Goal: Task Accomplishment & Management: Manage account settings

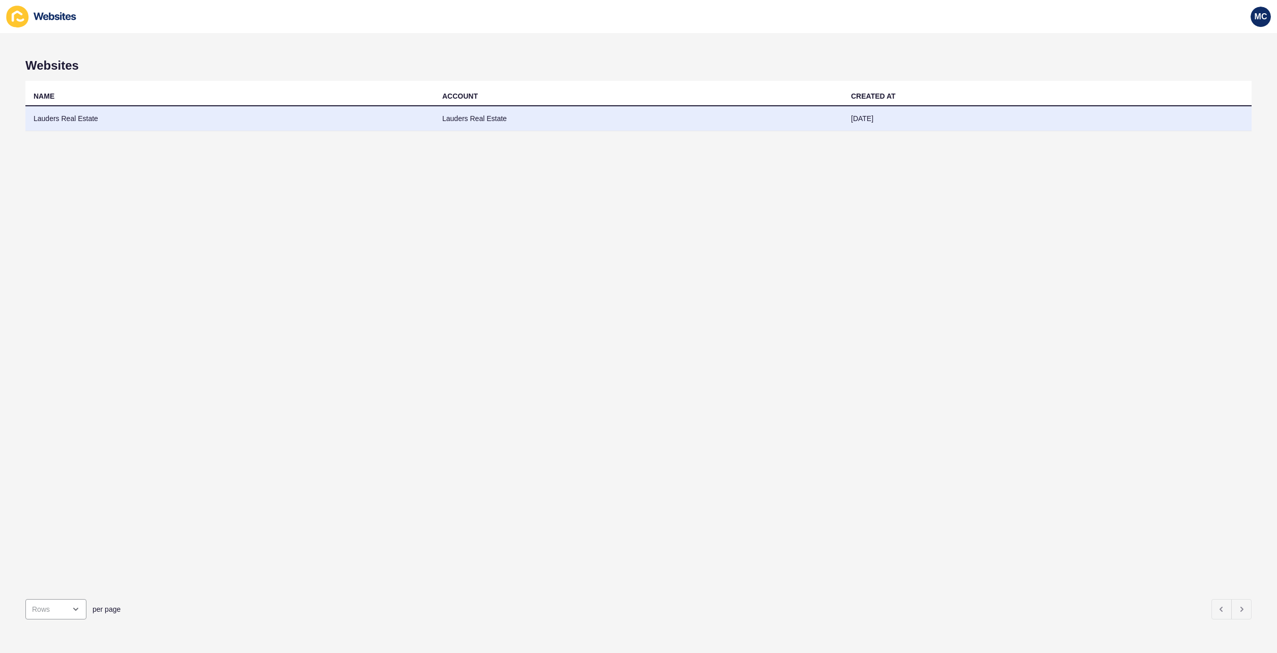
click at [84, 123] on td "Lauders Real Estate" at bounding box center [229, 118] width 409 height 25
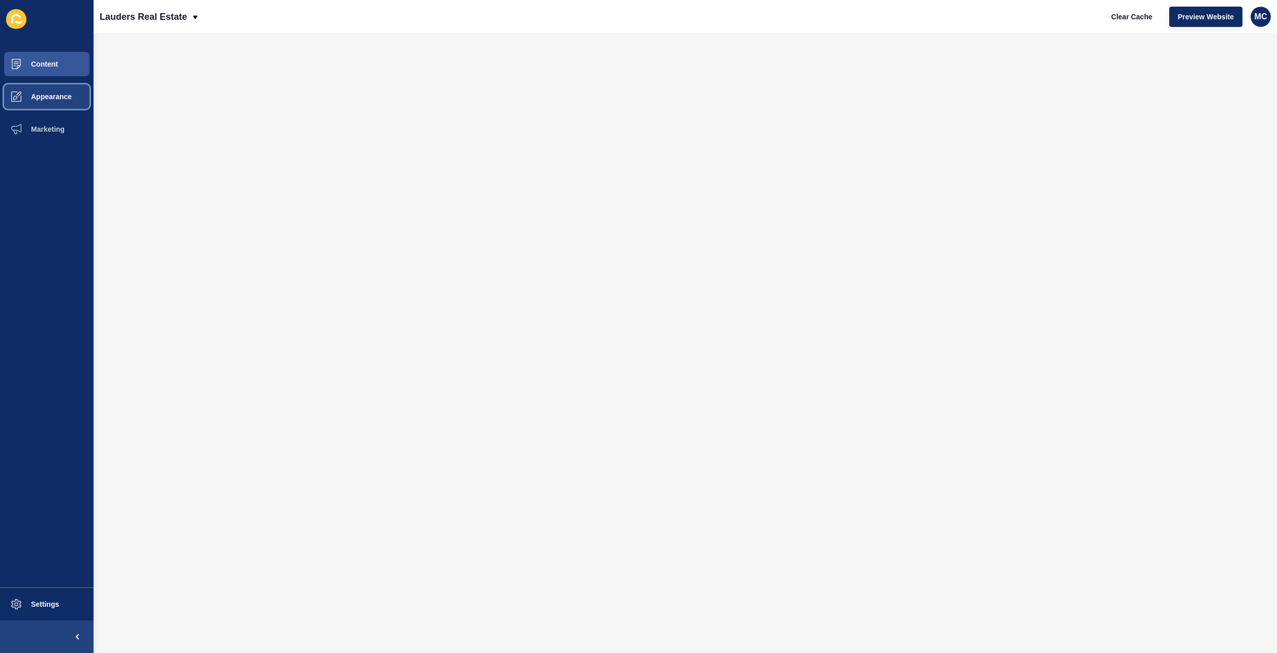
click at [29, 92] on span at bounding box center [16, 96] width 33 height 33
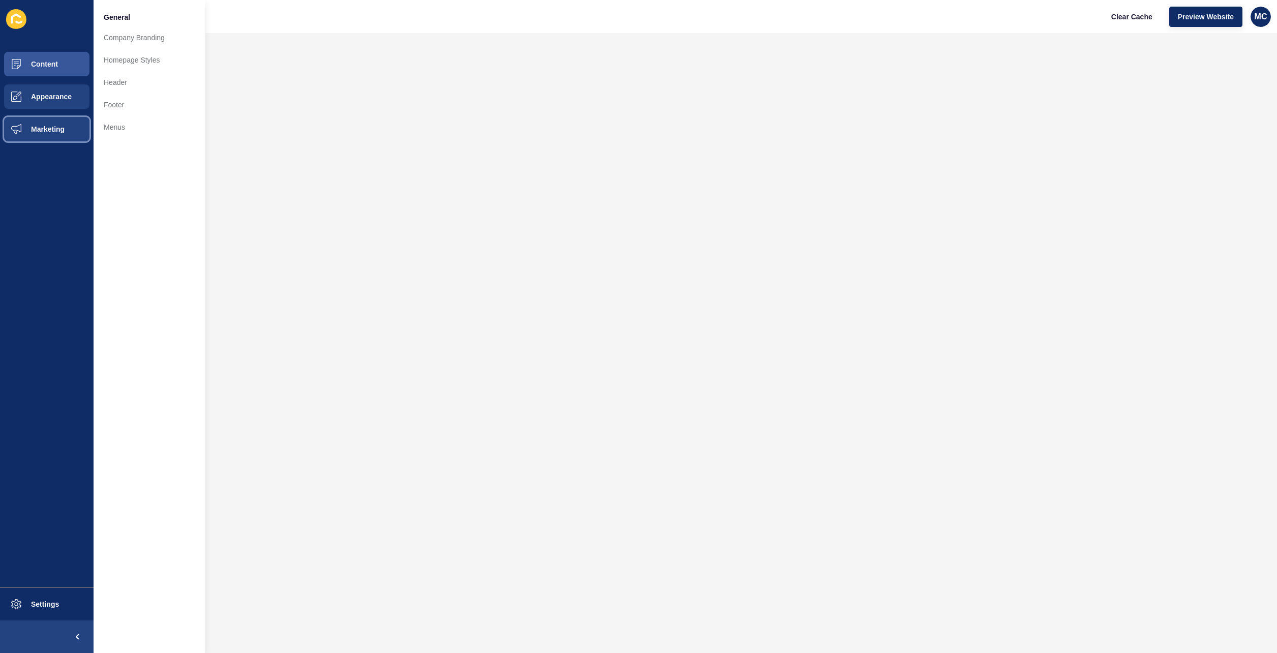
click at [41, 123] on button "Marketing" at bounding box center [47, 129] width 94 height 33
click at [130, 139] on link "Forms" at bounding box center [150, 135] width 112 height 22
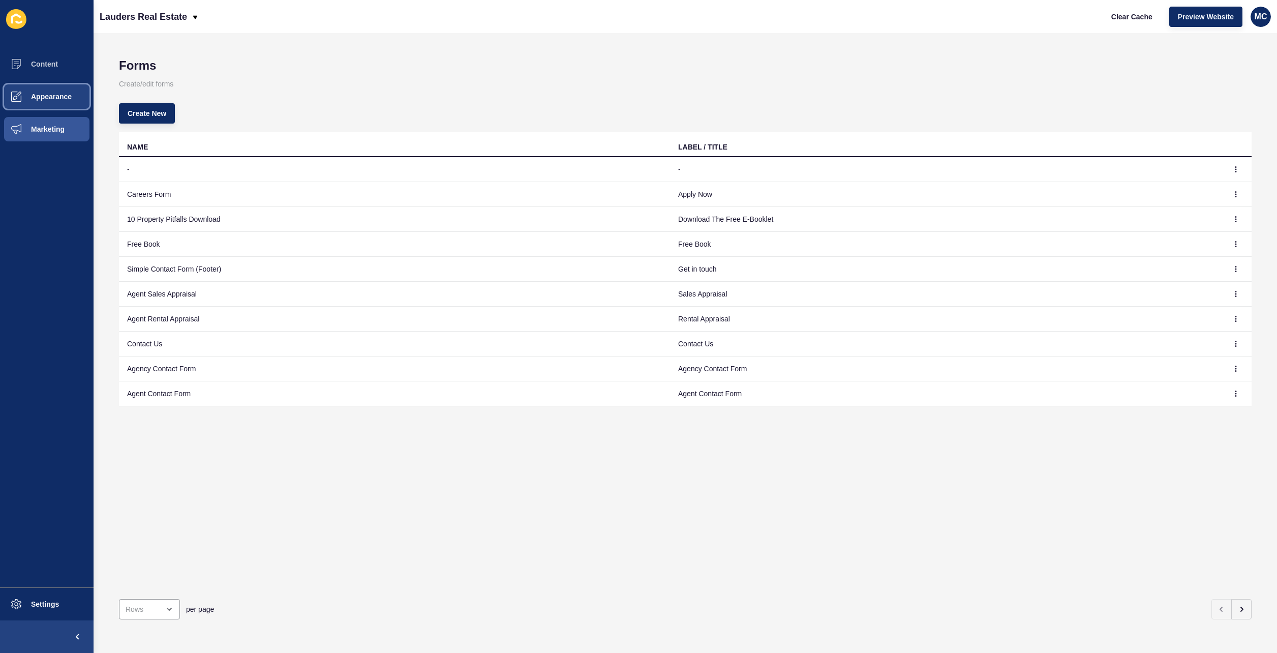
click at [54, 88] on button "Appearance" at bounding box center [47, 96] width 94 height 33
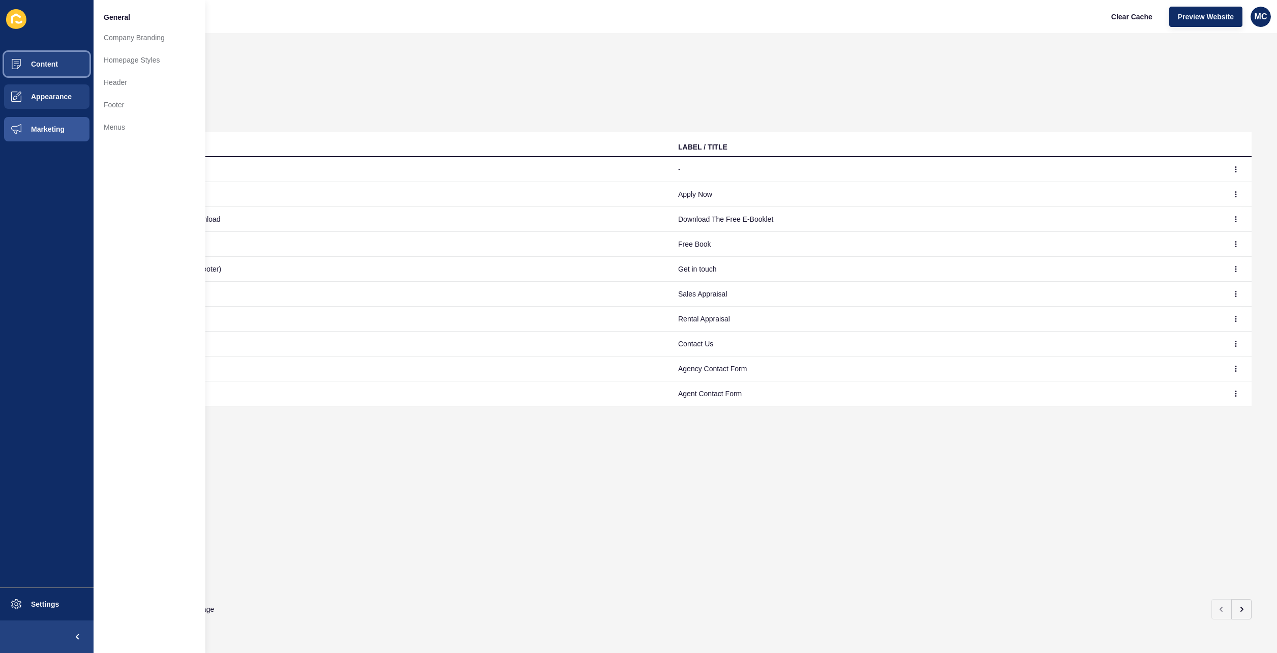
click at [40, 69] on button "Content" at bounding box center [47, 64] width 94 height 33
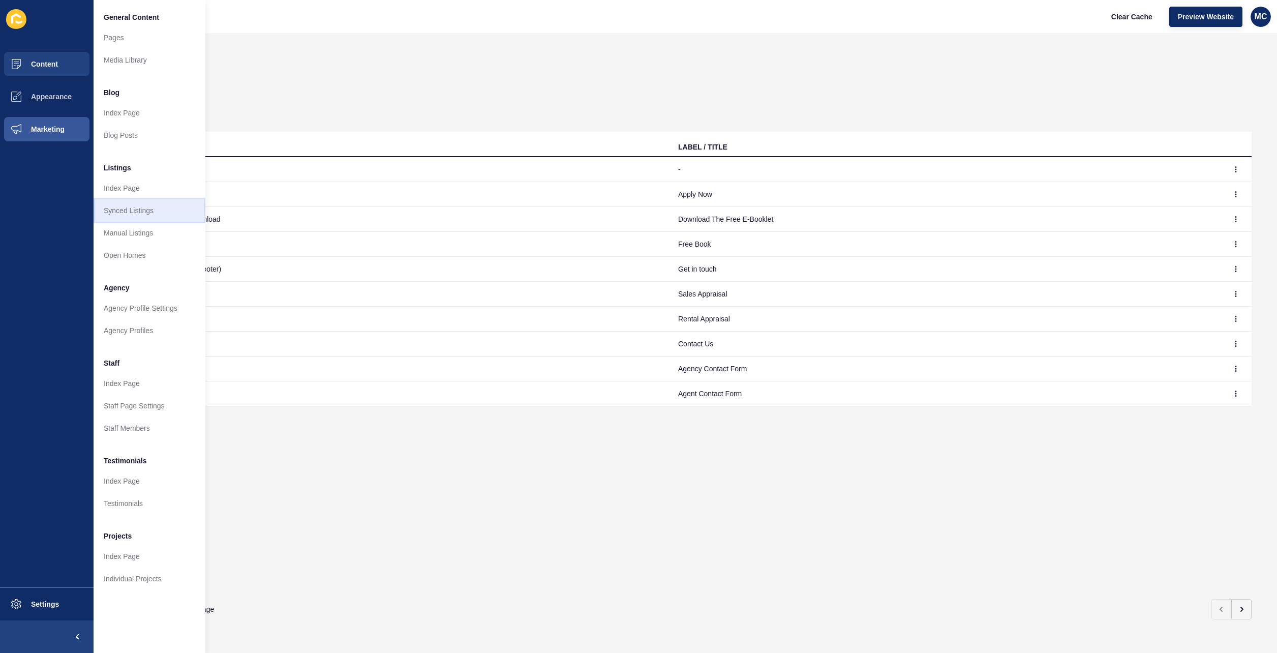
click at [152, 214] on link "Synced Listings" at bounding box center [150, 210] width 112 height 22
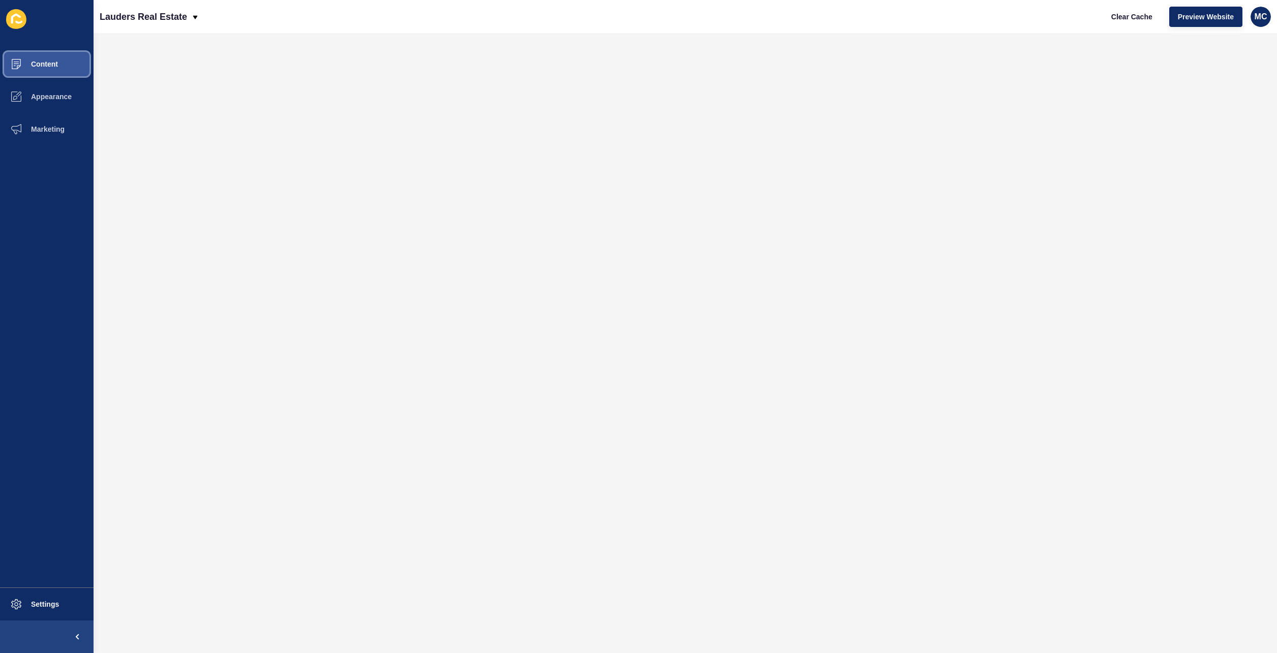
click at [47, 66] on span "Content" at bounding box center [27, 64] width 59 height 8
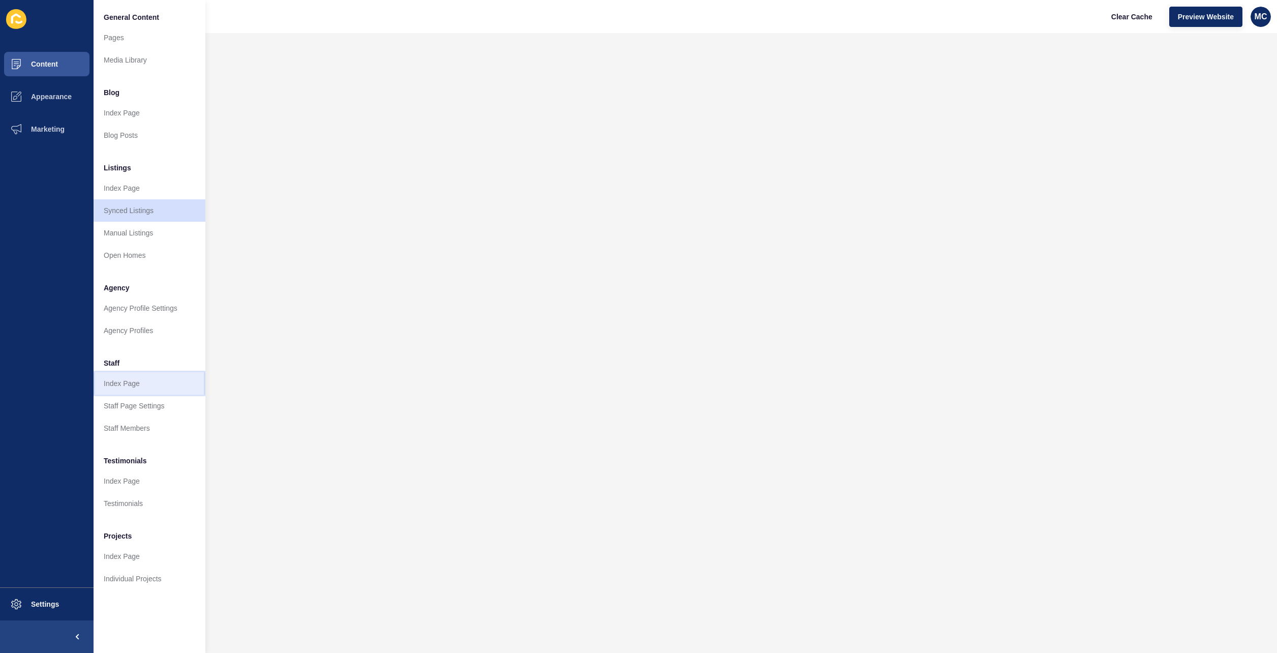
click at [152, 382] on link "Index Page" at bounding box center [150, 383] width 112 height 22
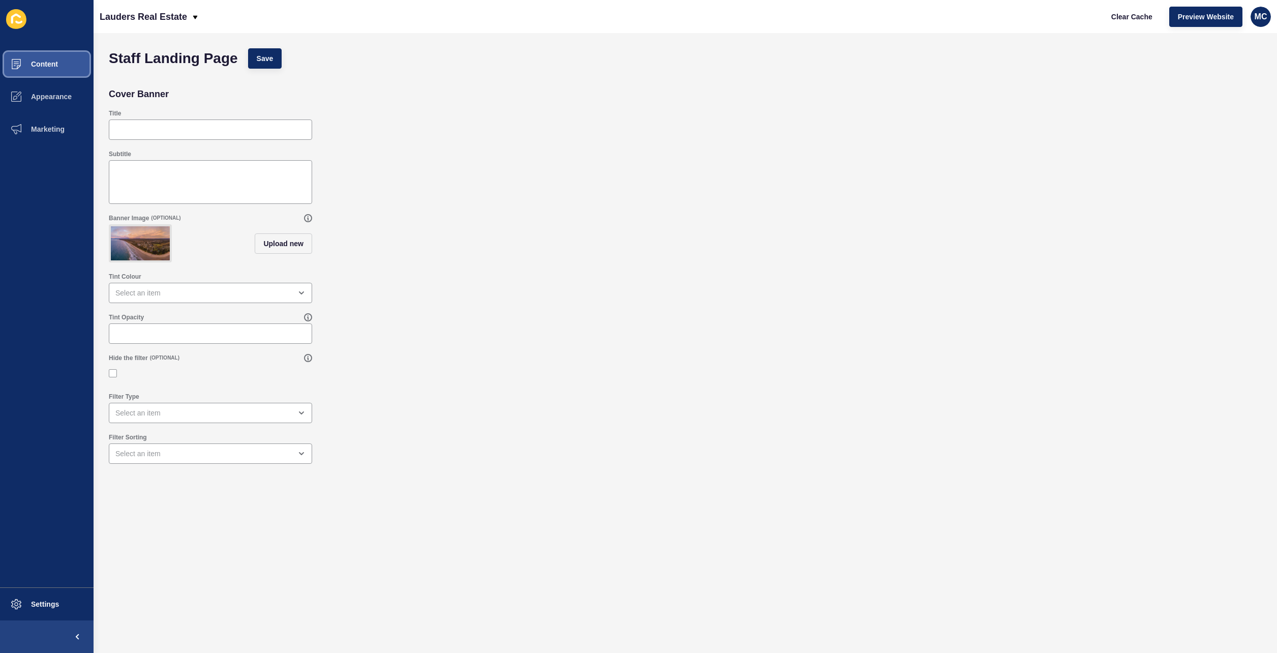
click at [50, 64] on span "Content" at bounding box center [27, 64] width 59 height 8
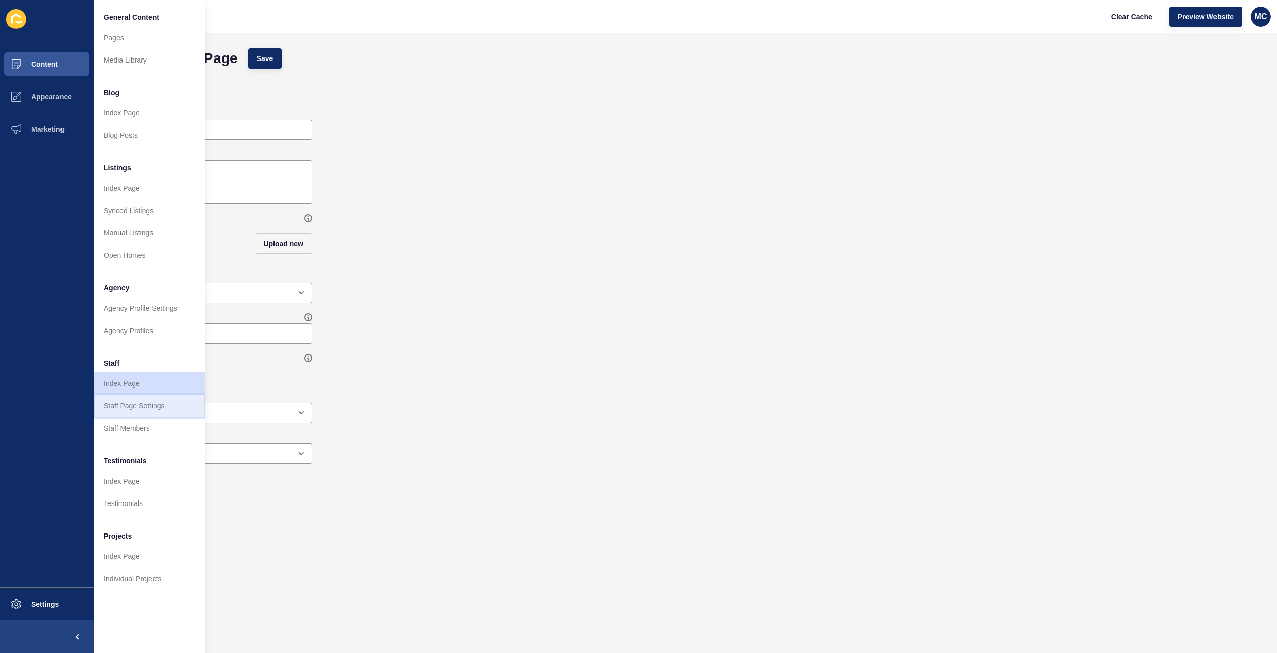
click at [140, 406] on link "Staff Page Settings" at bounding box center [150, 406] width 112 height 22
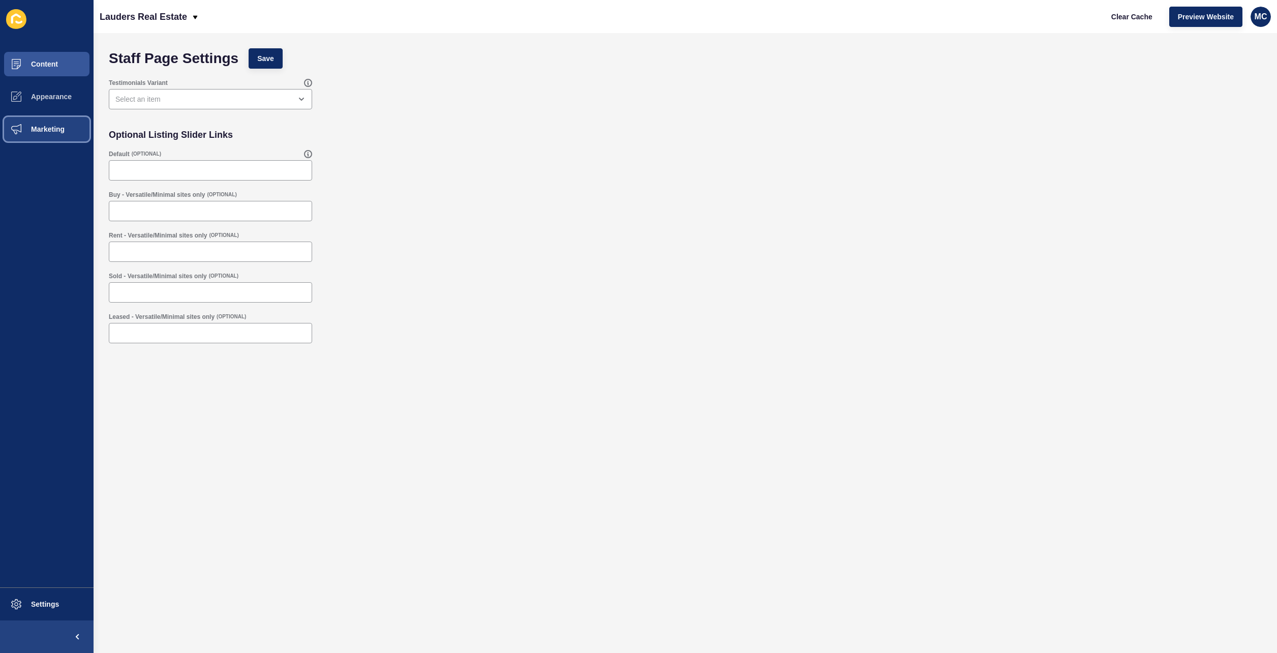
click at [35, 131] on span "Marketing" at bounding box center [31, 129] width 66 height 8
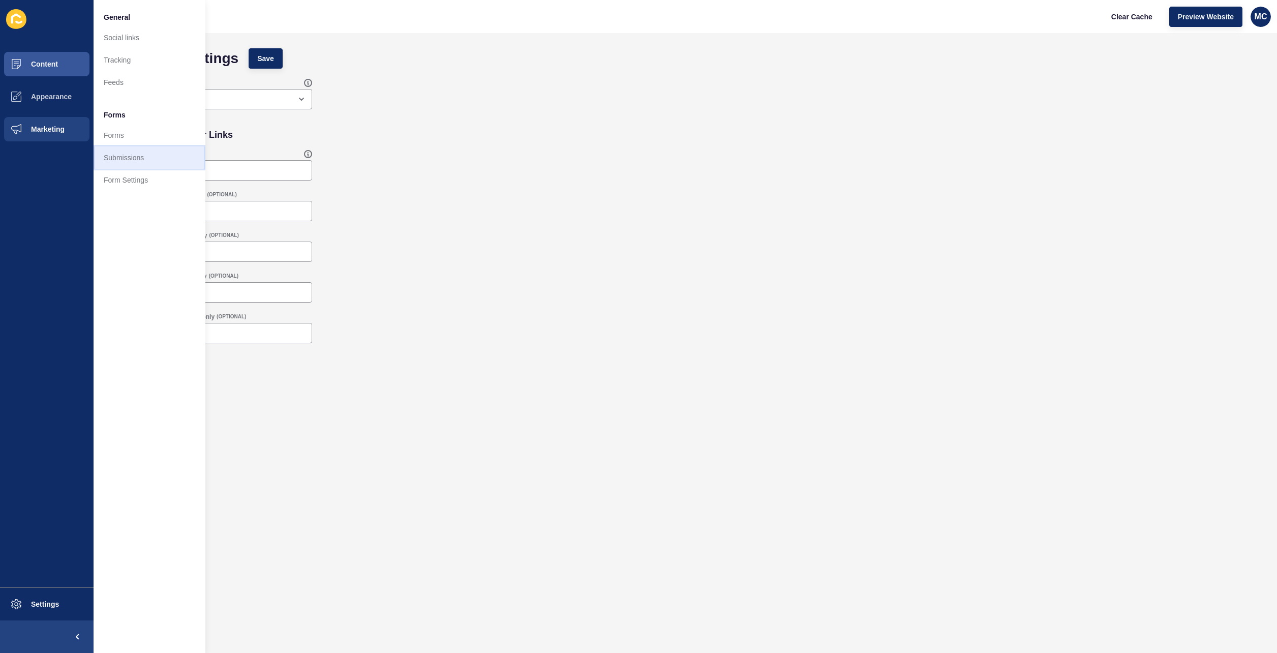
click at [113, 156] on link "Submissions" at bounding box center [150, 157] width 112 height 22
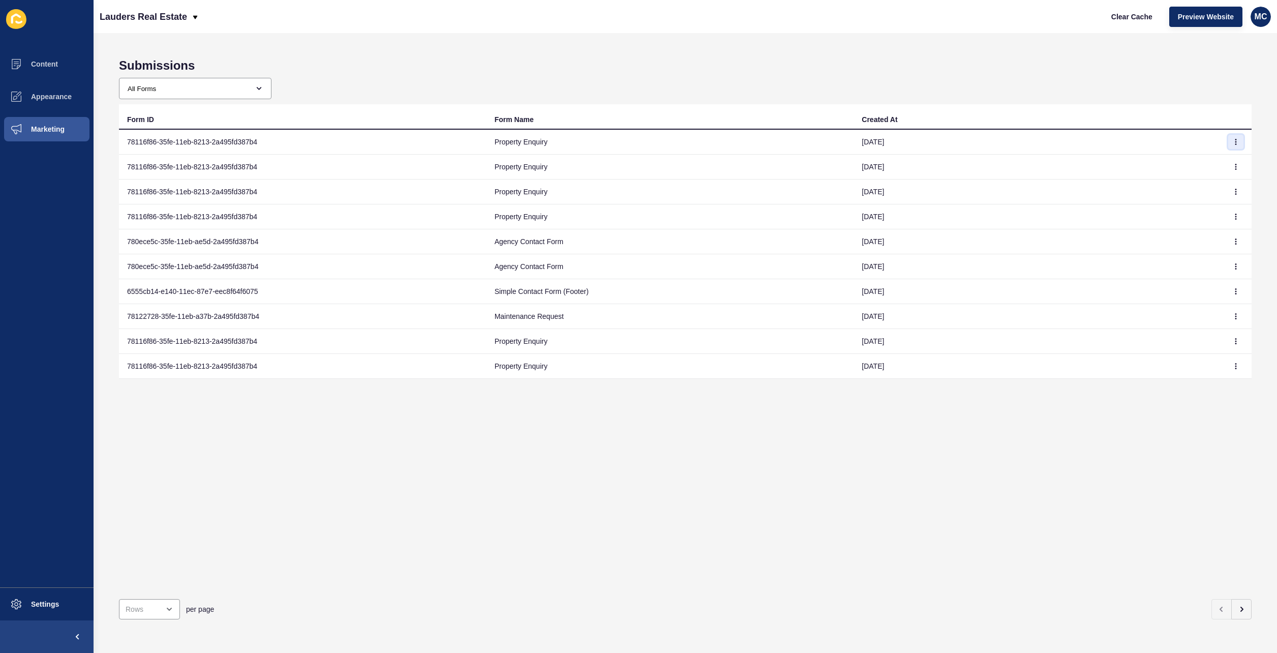
click at [1229, 138] on button "button" at bounding box center [1235, 142] width 15 height 14
click at [1189, 161] on link "View" at bounding box center [1200, 162] width 71 height 22
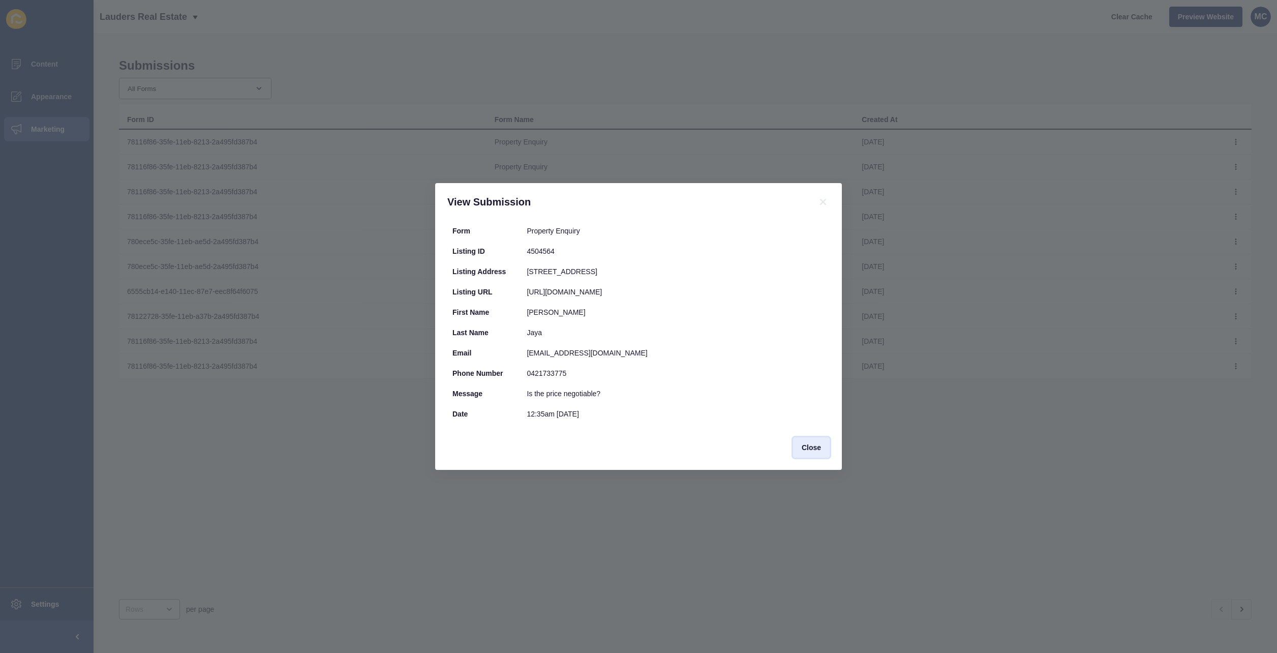
click at [811, 451] on span "Close" at bounding box center [811, 447] width 19 height 10
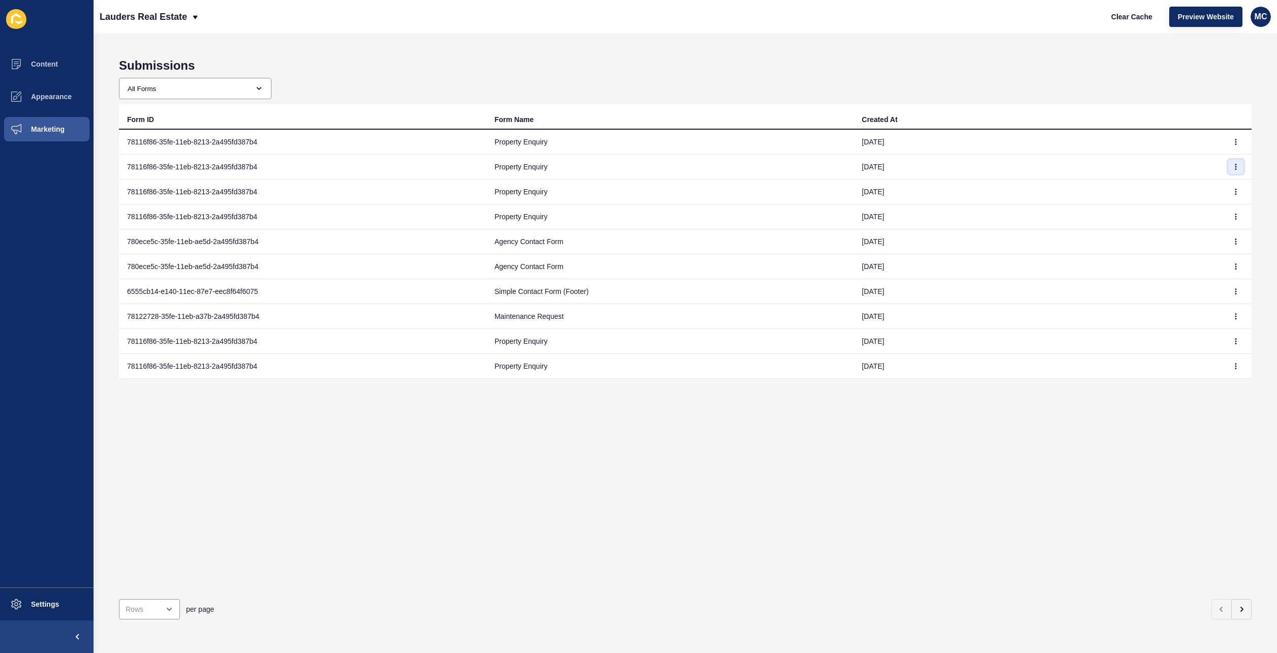
click at [1231, 169] on button "button" at bounding box center [1235, 167] width 15 height 14
click at [1176, 186] on link "View" at bounding box center [1200, 187] width 71 height 22
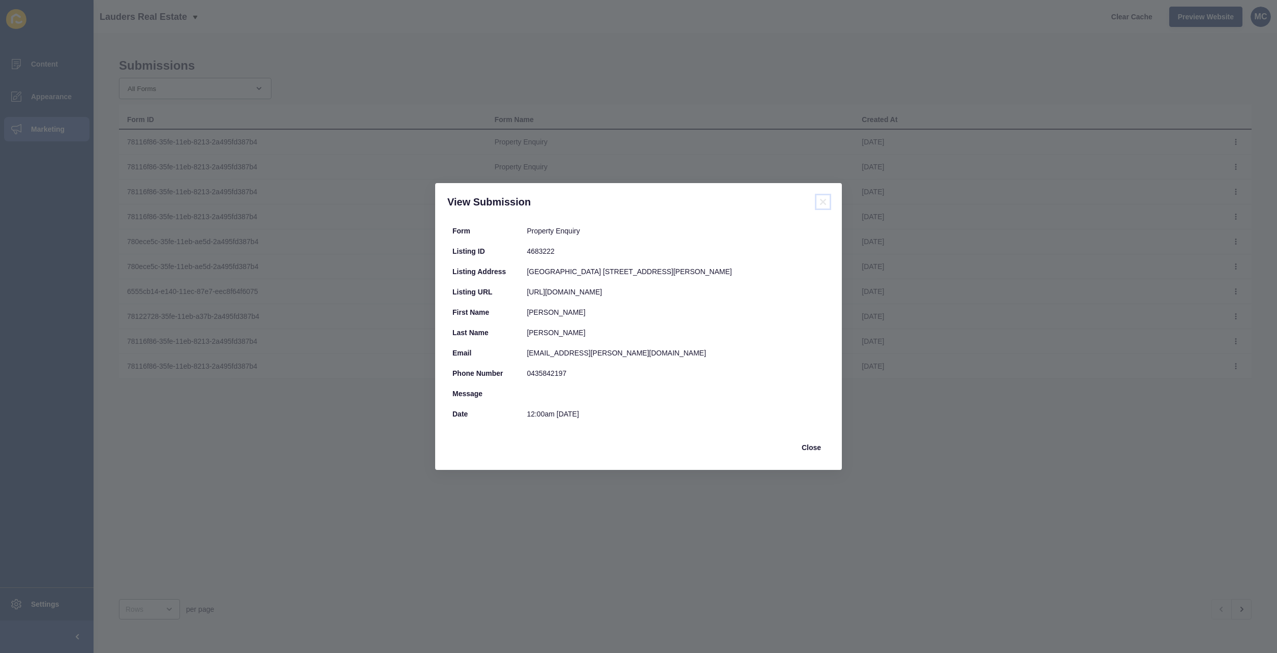
click at [823, 202] on icon at bounding box center [823, 202] width 6 height 6
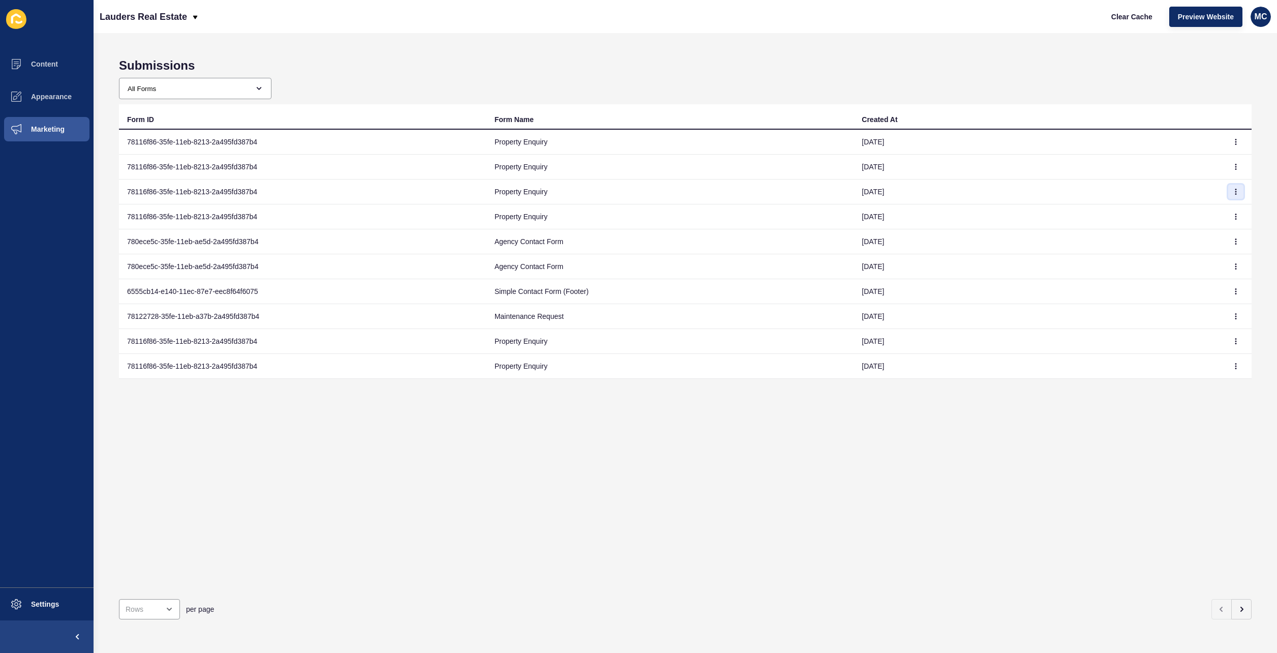
click at [1236, 192] on icon "button" at bounding box center [1236, 191] width 1 height 5
click at [1212, 207] on link "View" at bounding box center [1200, 212] width 71 height 22
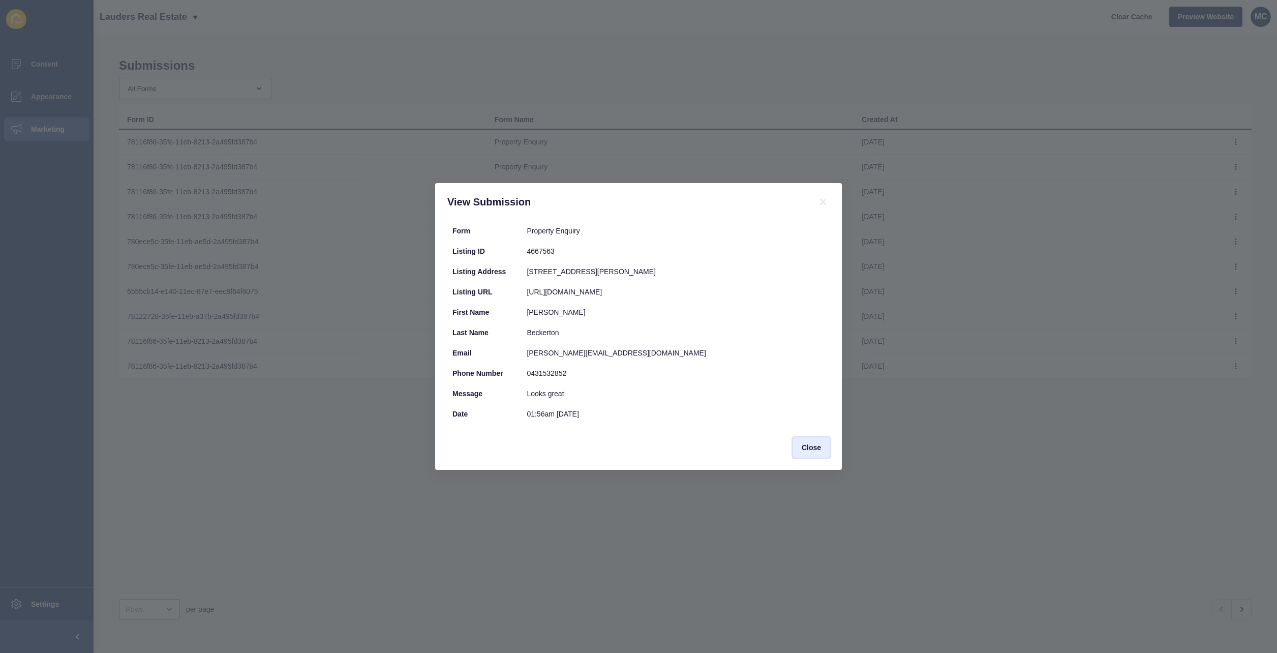
click at [818, 447] on span "Close" at bounding box center [811, 447] width 19 height 10
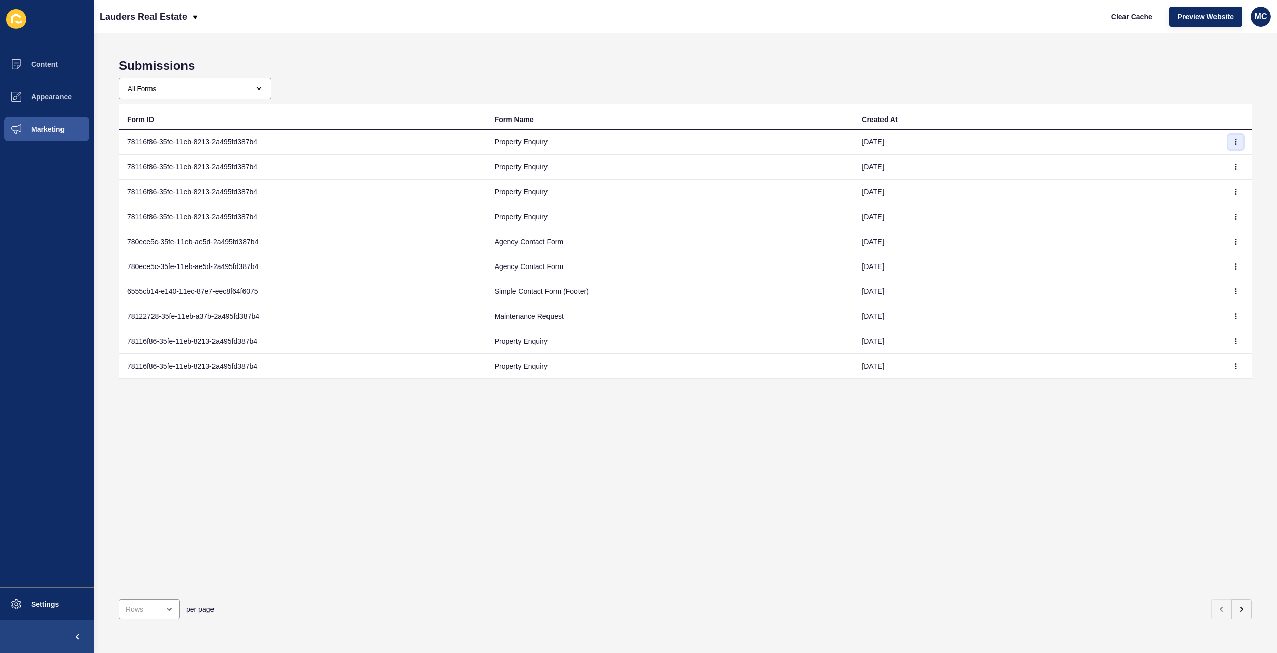
click at [1233, 141] on icon "button" at bounding box center [1236, 142] width 6 height 6
click at [1180, 167] on link "View" at bounding box center [1200, 162] width 71 height 22
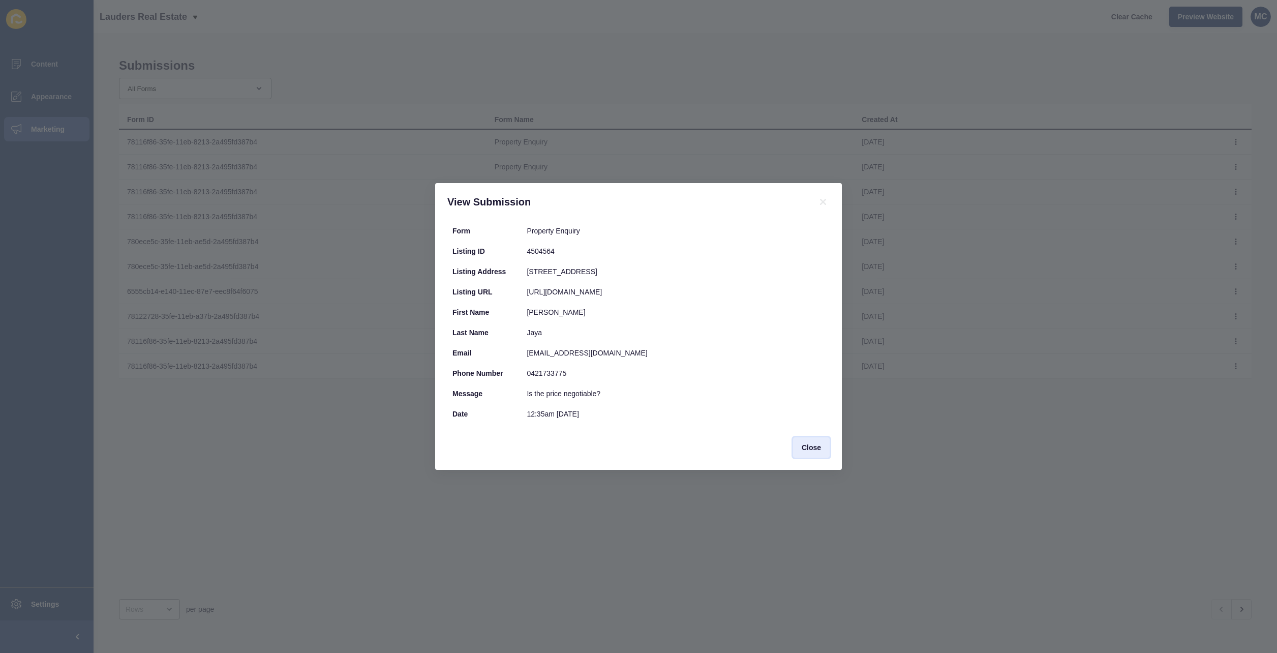
click at [804, 445] on span "Close" at bounding box center [811, 447] width 19 height 10
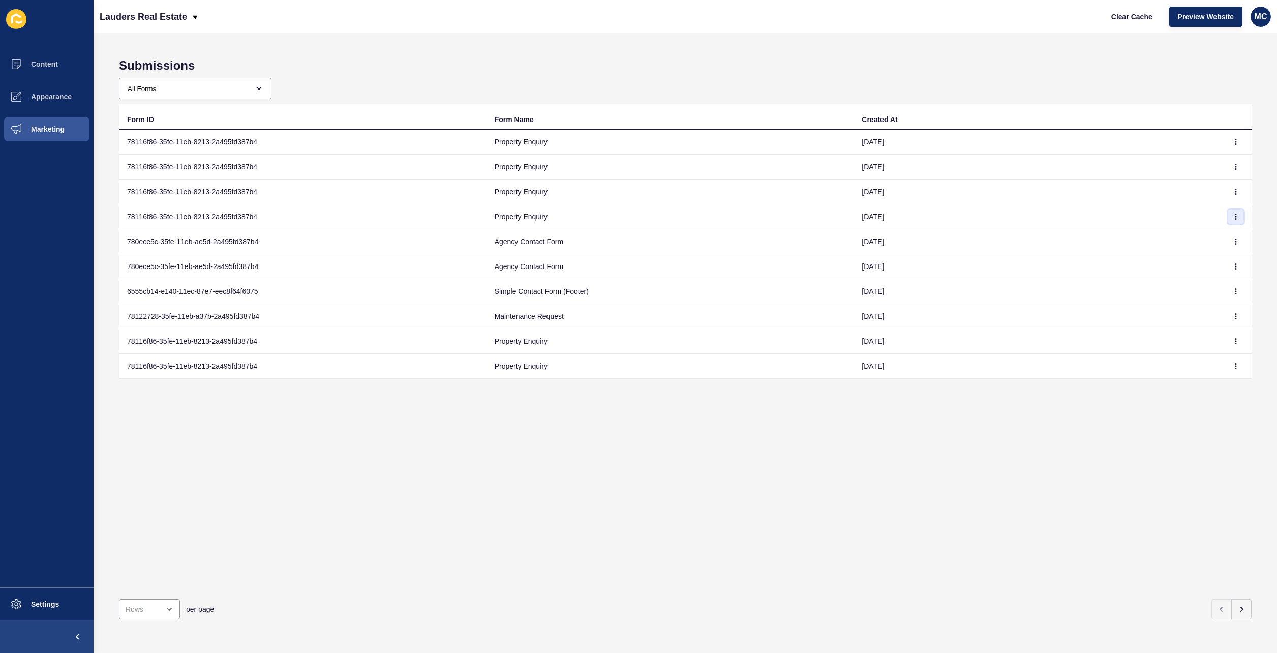
click at [1236, 219] on icon "button" at bounding box center [1236, 216] width 1 height 5
click at [1214, 238] on link "View" at bounding box center [1200, 237] width 71 height 22
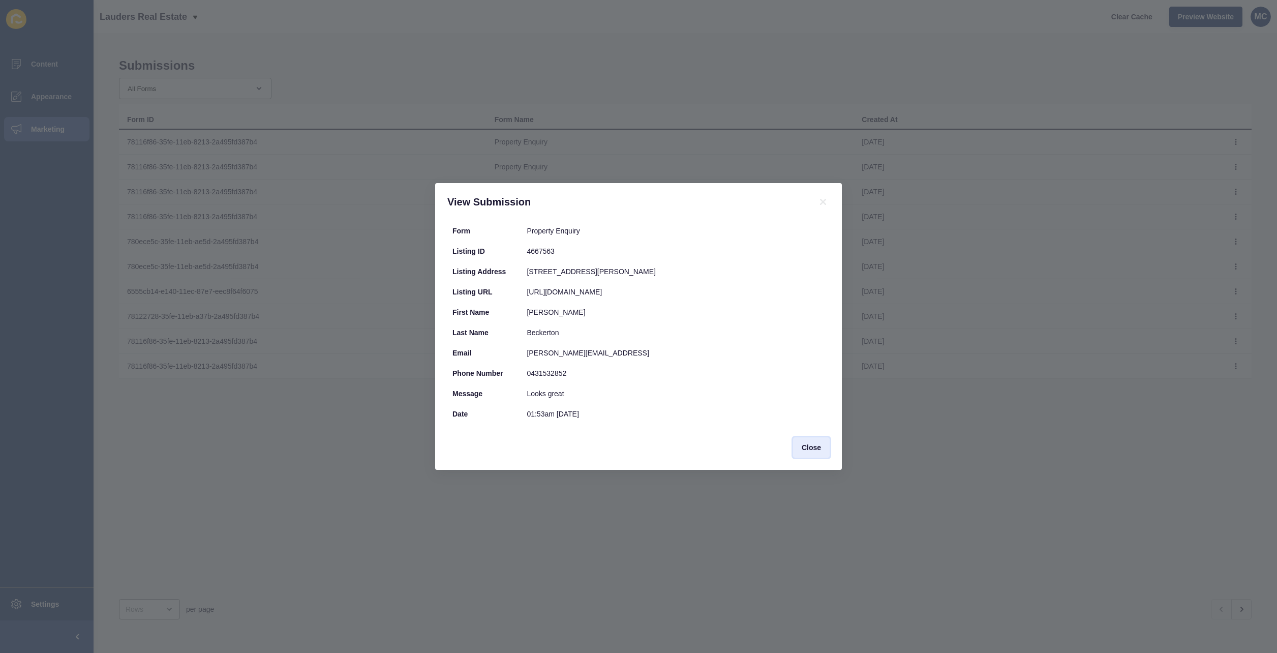
click at [816, 448] on span "Close" at bounding box center [811, 447] width 19 height 10
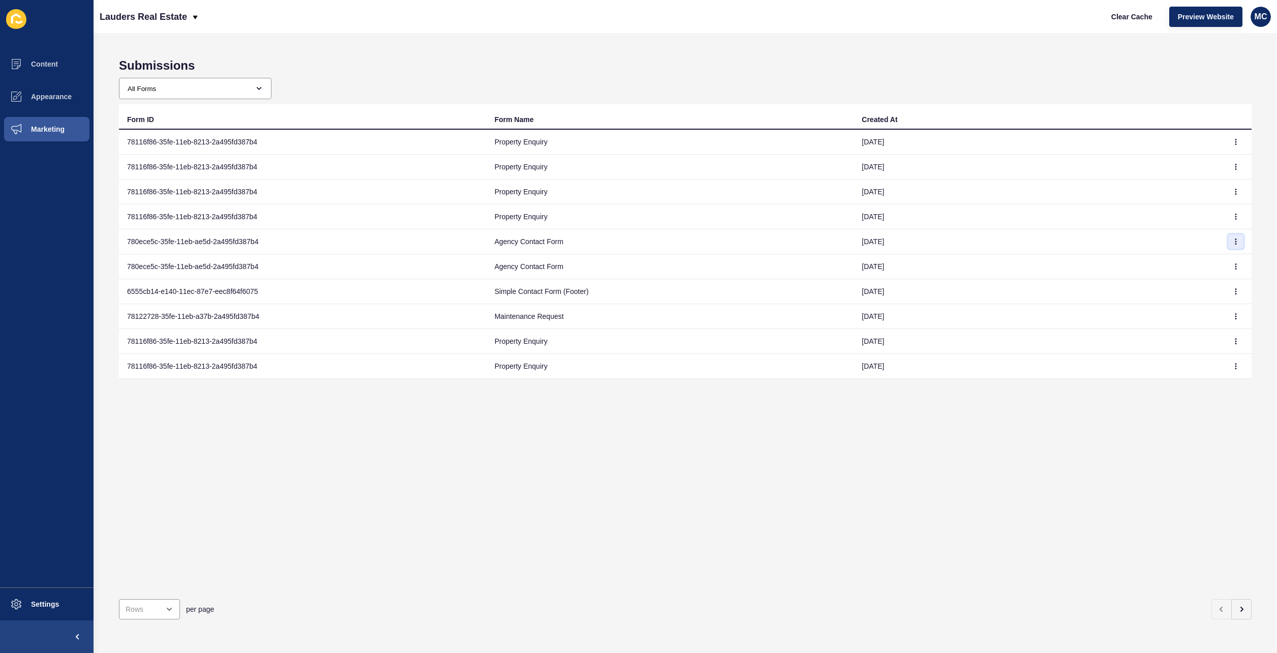
click at [1228, 237] on button "button" at bounding box center [1235, 241] width 15 height 14
click at [1191, 259] on link "View" at bounding box center [1200, 262] width 71 height 22
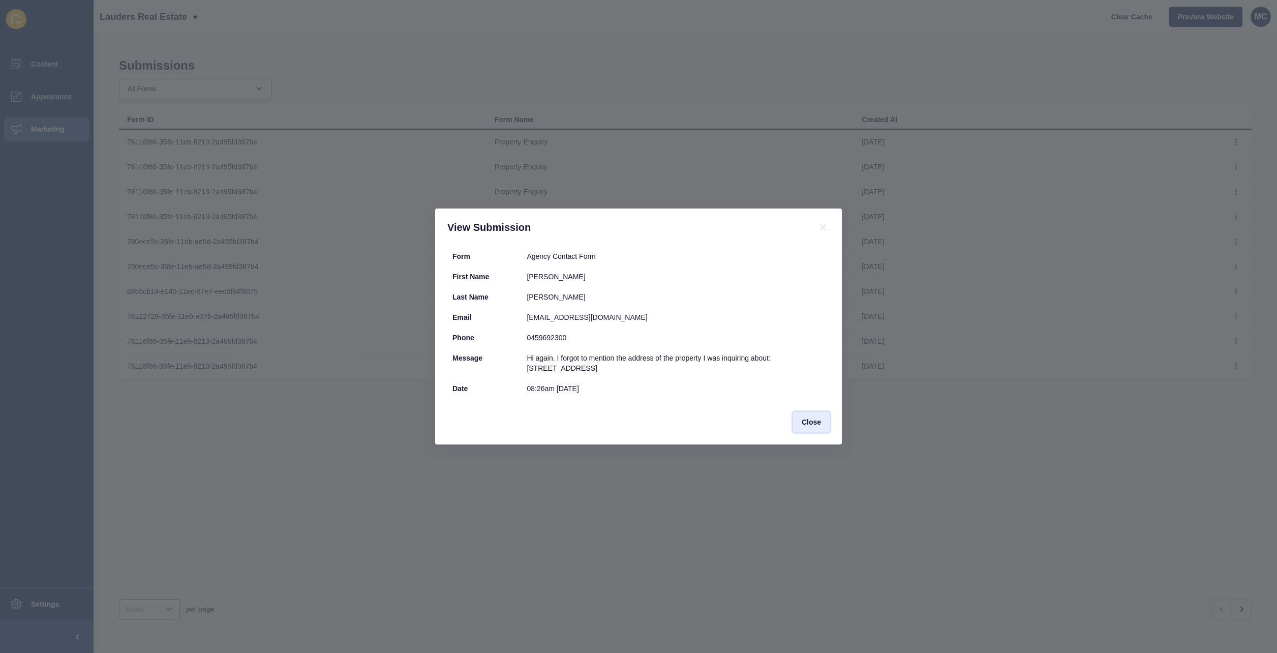
click at [802, 423] on span "Close" at bounding box center [811, 422] width 19 height 10
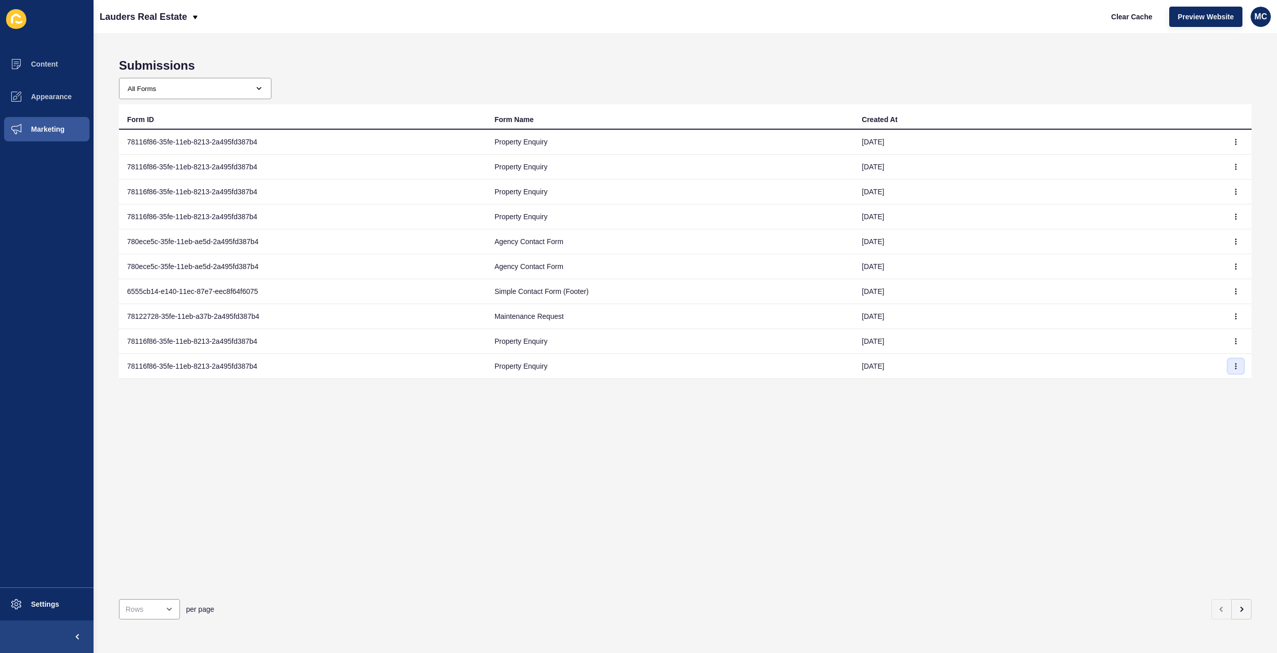
click at [1233, 367] on icon "button" at bounding box center [1236, 366] width 6 height 6
click at [1200, 387] on link "View" at bounding box center [1200, 386] width 71 height 22
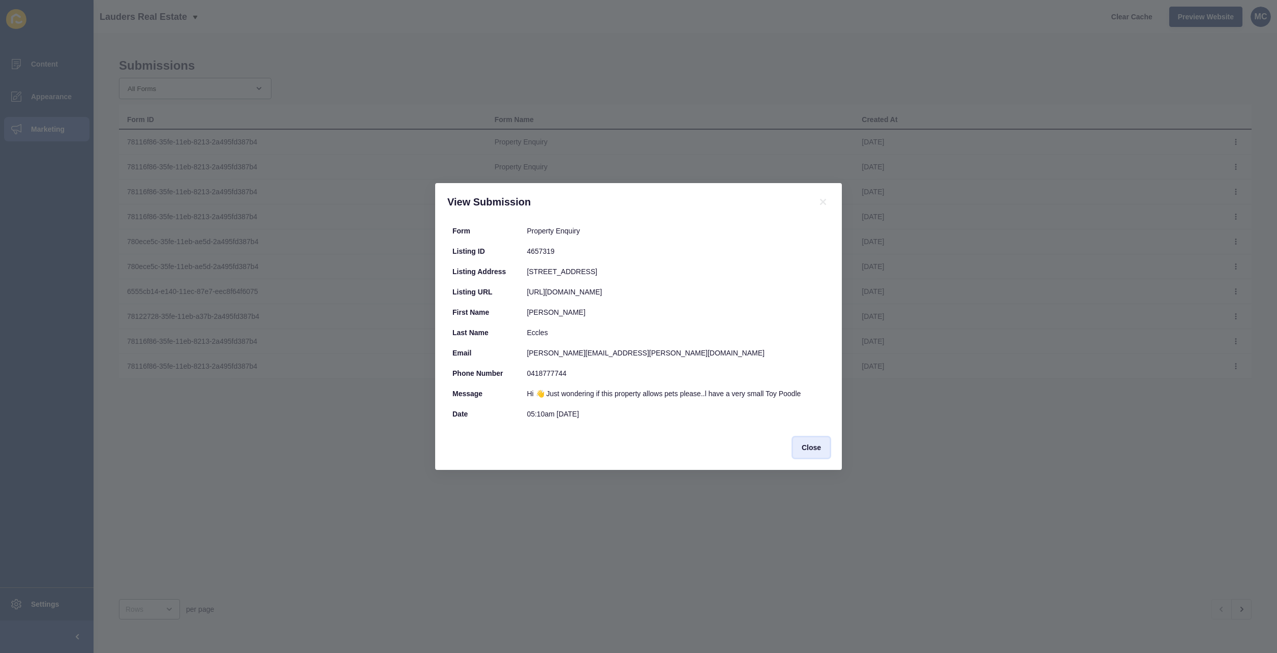
click at [807, 449] on span "Close" at bounding box center [811, 447] width 19 height 10
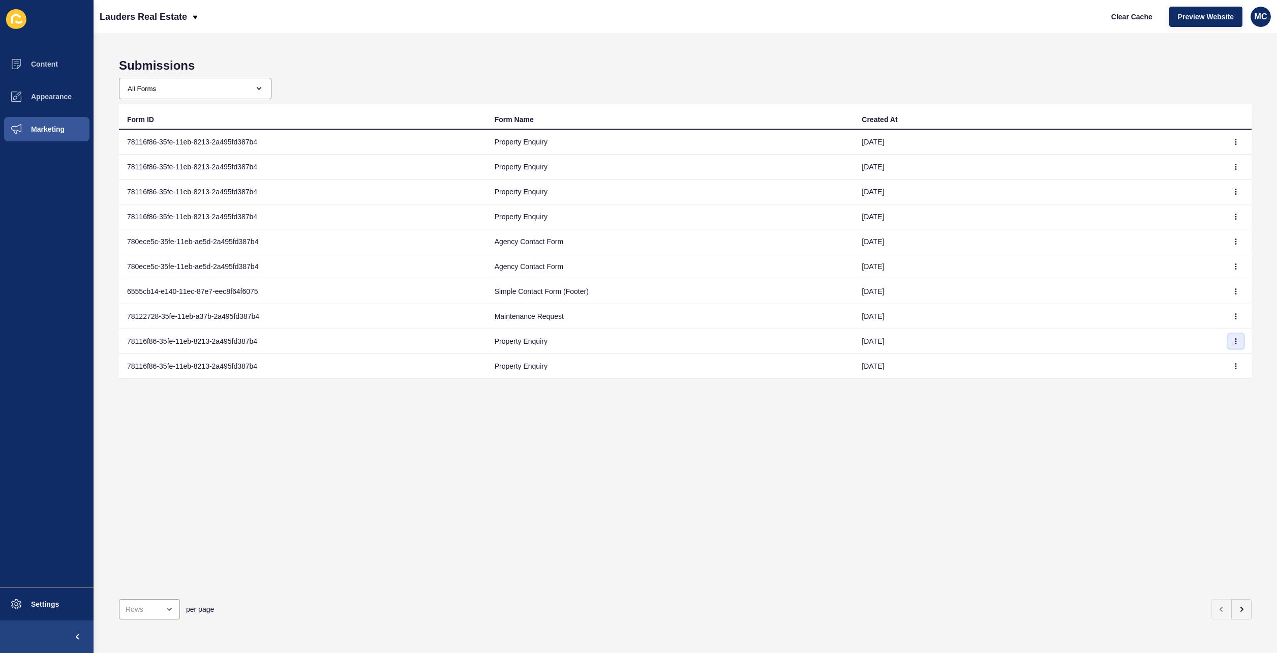
click at [1236, 339] on icon "button" at bounding box center [1236, 341] width 1 height 5
click at [1172, 369] on link "View" at bounding box center [1200, 361] width 71 height 22
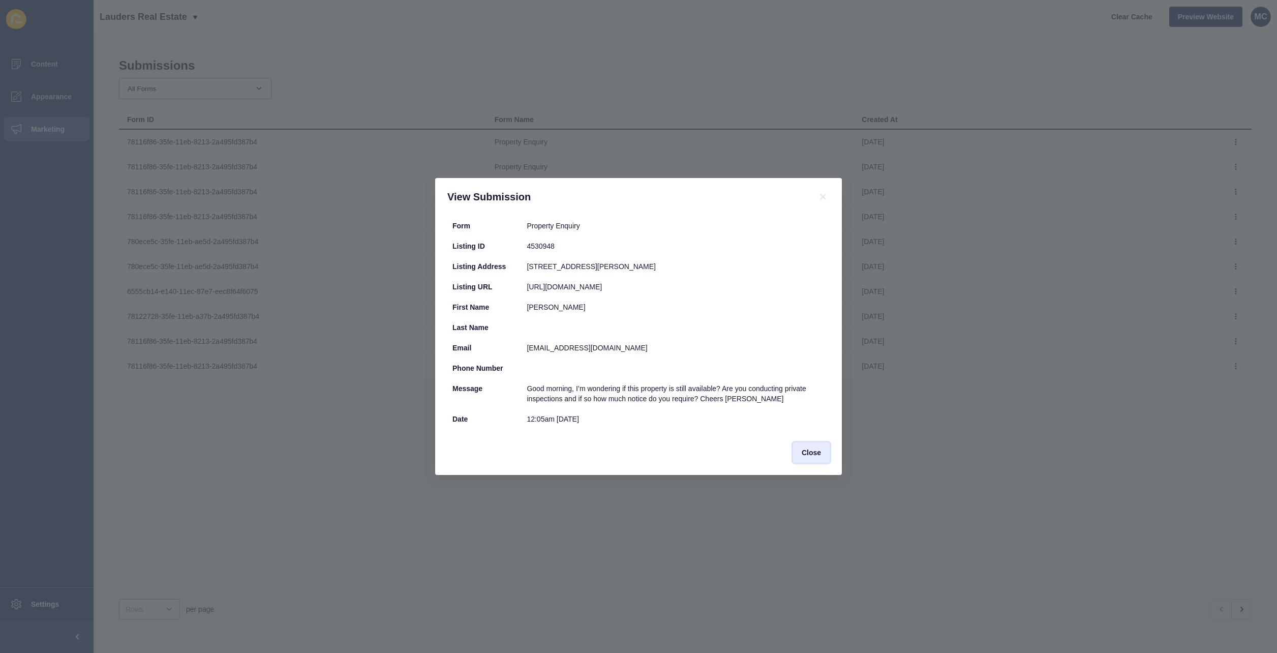
click at [819, 453] on span "Close" at bounding box center [811, 452] width 19 height 10
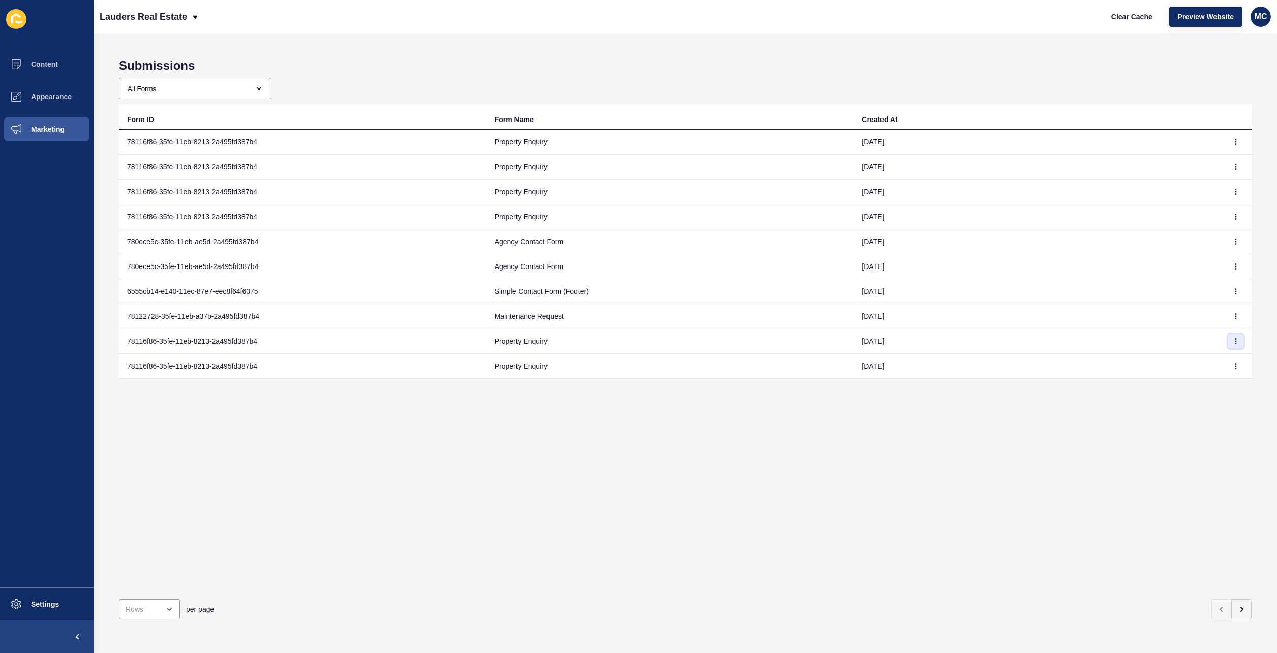
click at [1233, 342] on icon "button" at bounding box center [1236, 341] width 6 height 6
click at [1194, 366] on link "View" at bounding box center [1200, 361] width 71 height 22
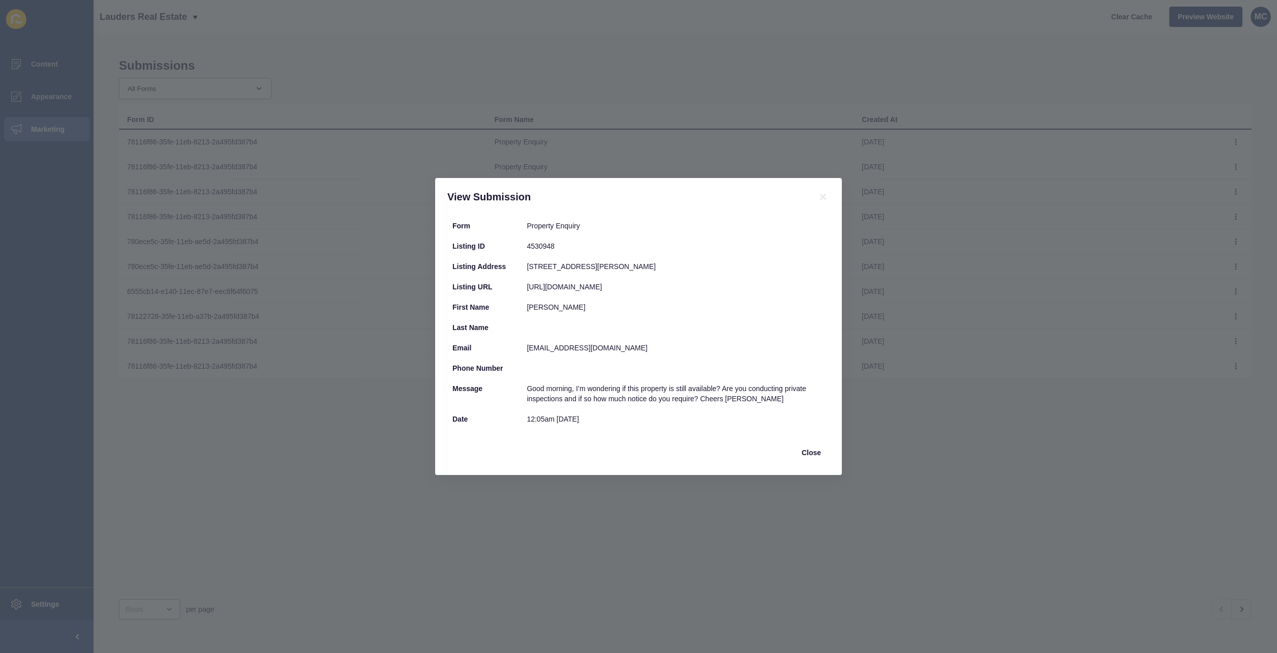
click at [540, 348] on div "[EMAIL_ADDRESS][DOMAIN_NAME]" at bounding box center [676, 348] width 298 height 10
copy div "[EMAIL_ADDRESS][DOMAIN_NAME]"
click at [808, 453] on span "Close" at bounding box center [811, 452] width 19 height 10
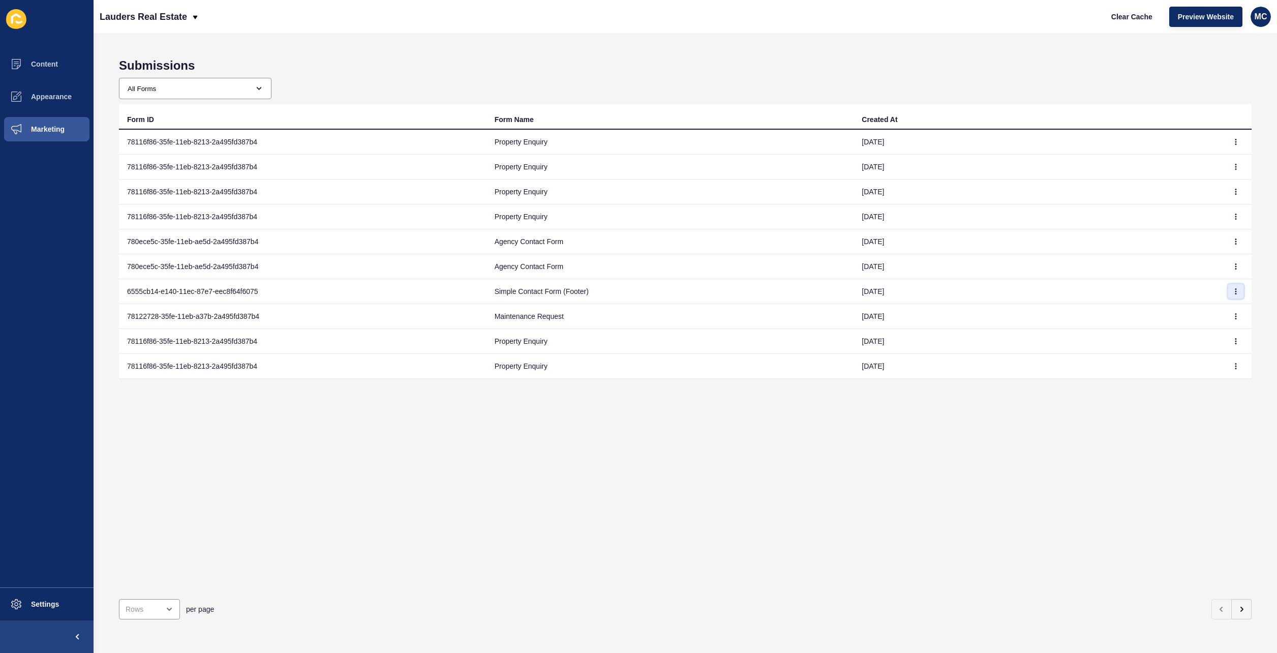
click at [1233, 292] on icon "button" at bounding box center [1236, 291] width 6 height 6
click at [1201, 313] on link "View" at bounding box center [1200, 311] width 71 height 22
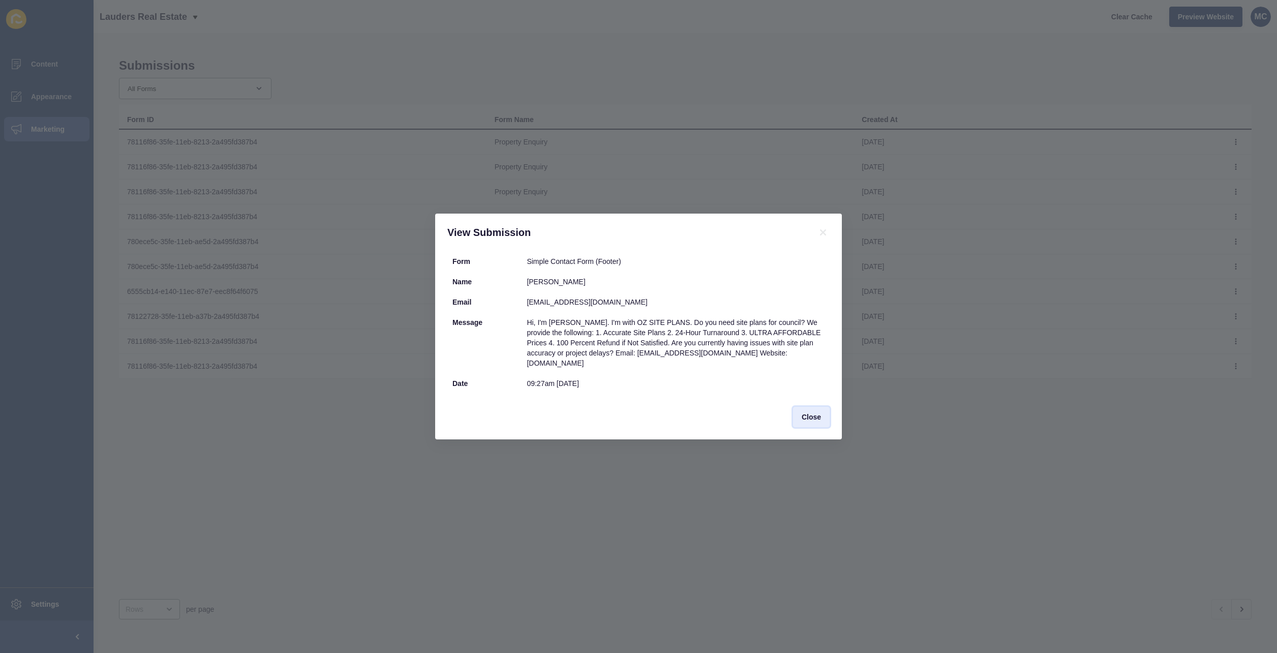
click at [819, 416] on span "Close" at bounding box center [811, 417] width 19 height 10
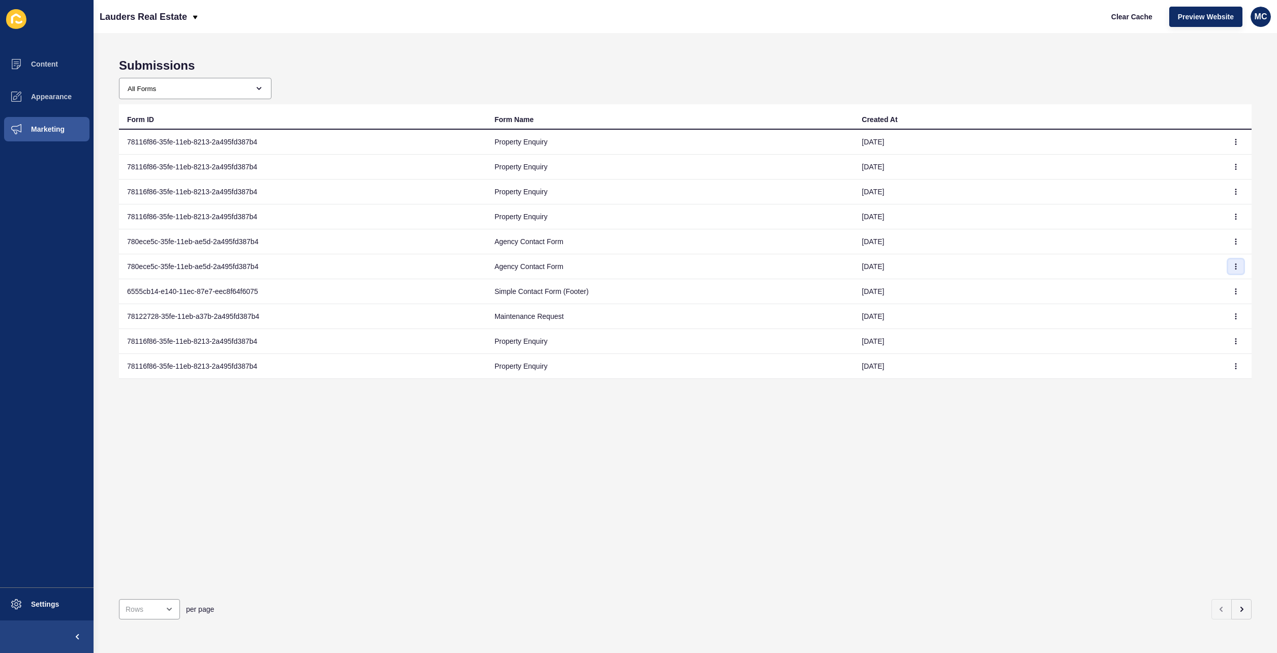
click at [1236, 268] on icon "button" at bounding box center [1236, 266] width 1 height 5
click at [1217, 279] on link "View" at bounding box center [1200, 287] width 71 height 22
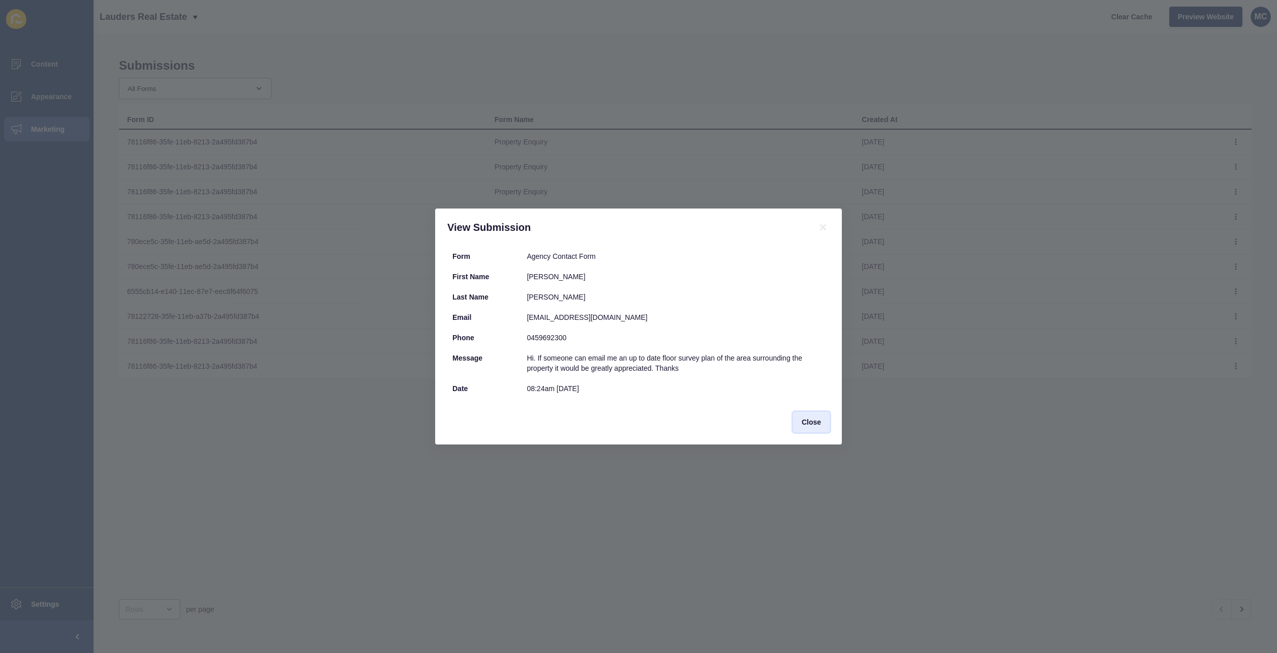
click at [803, 423] on span "Close" at bounding box center [811, 422] width 19 height 10
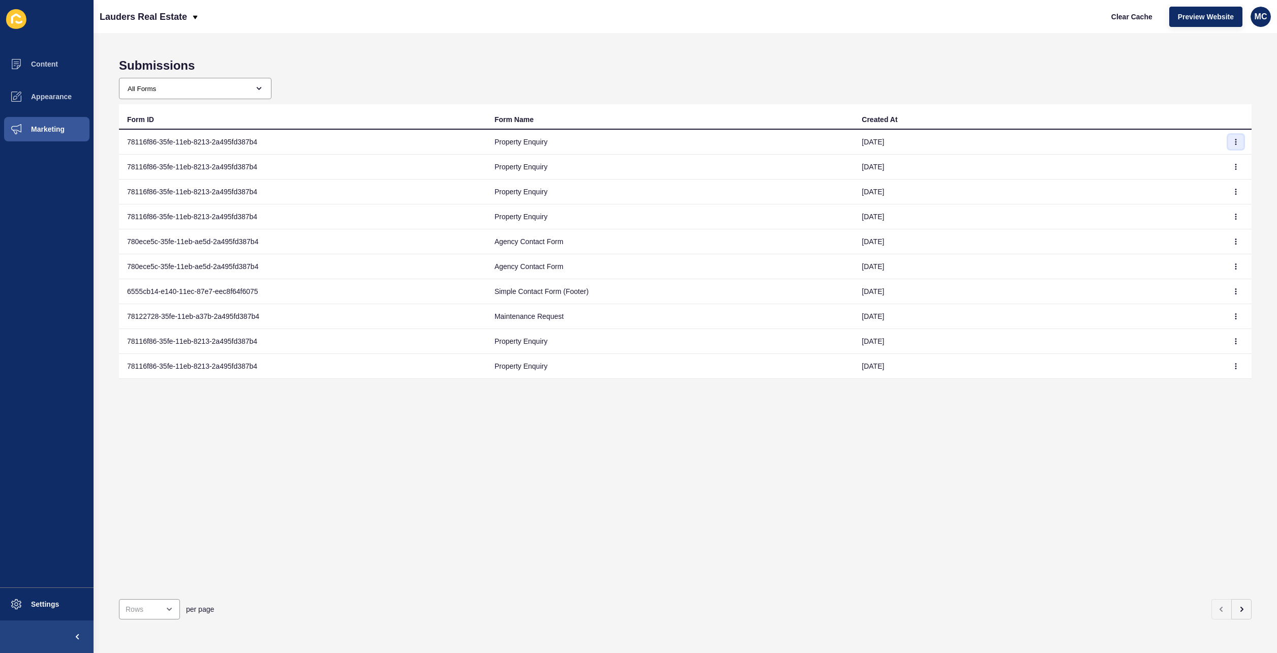
click at [1233, 143] on icon "button" at bounding box center [1236, 142] width 6 height 6
click at [1215, 167] on link "View" at bounding box center [1200, 162] width 71 height 22
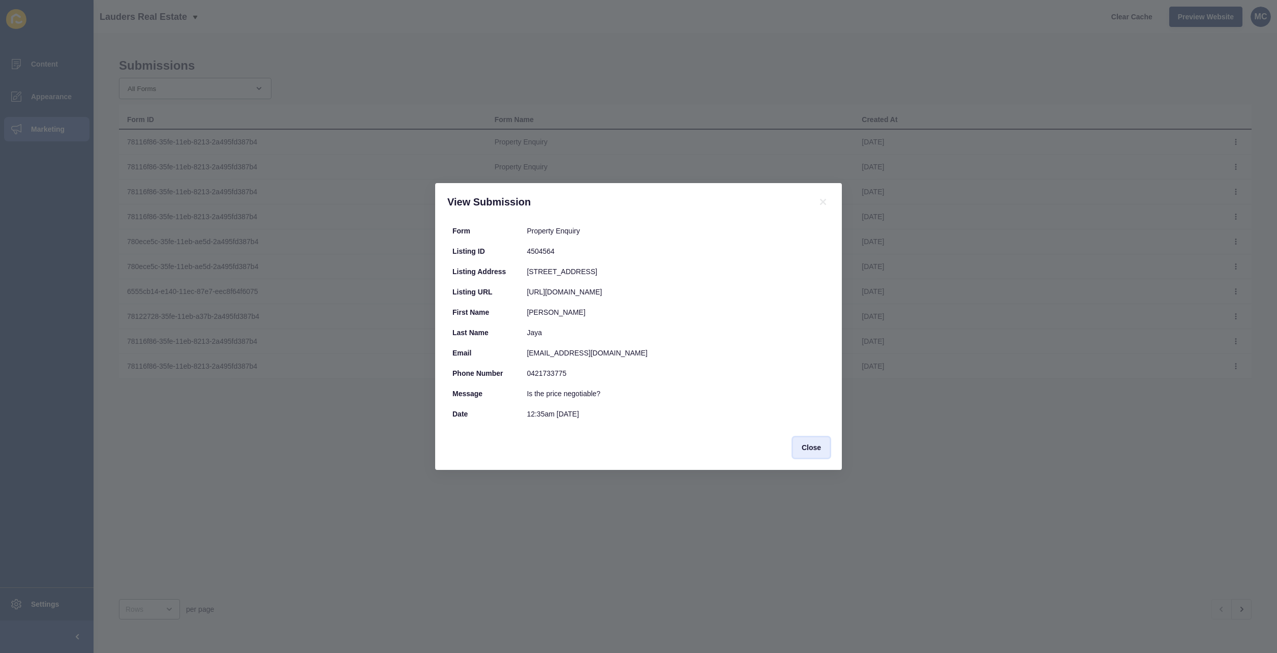
click at [828, 444] on button "Close" at bounding box center [811, 447] width 37 height 20
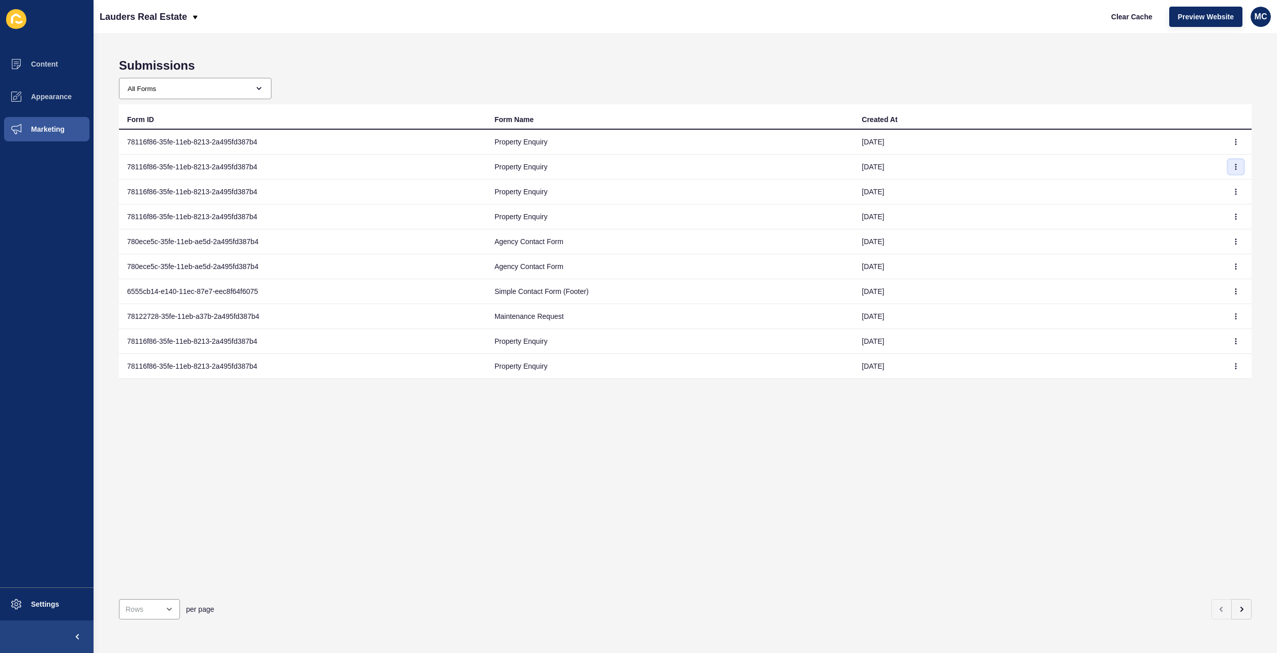
click at [1233, 168] on icon "button" at bounding box center [1236, 167] width 6 height 6
click at [1200, 191] on link "View" at bounding box center [1200, 187] width 71 height 22
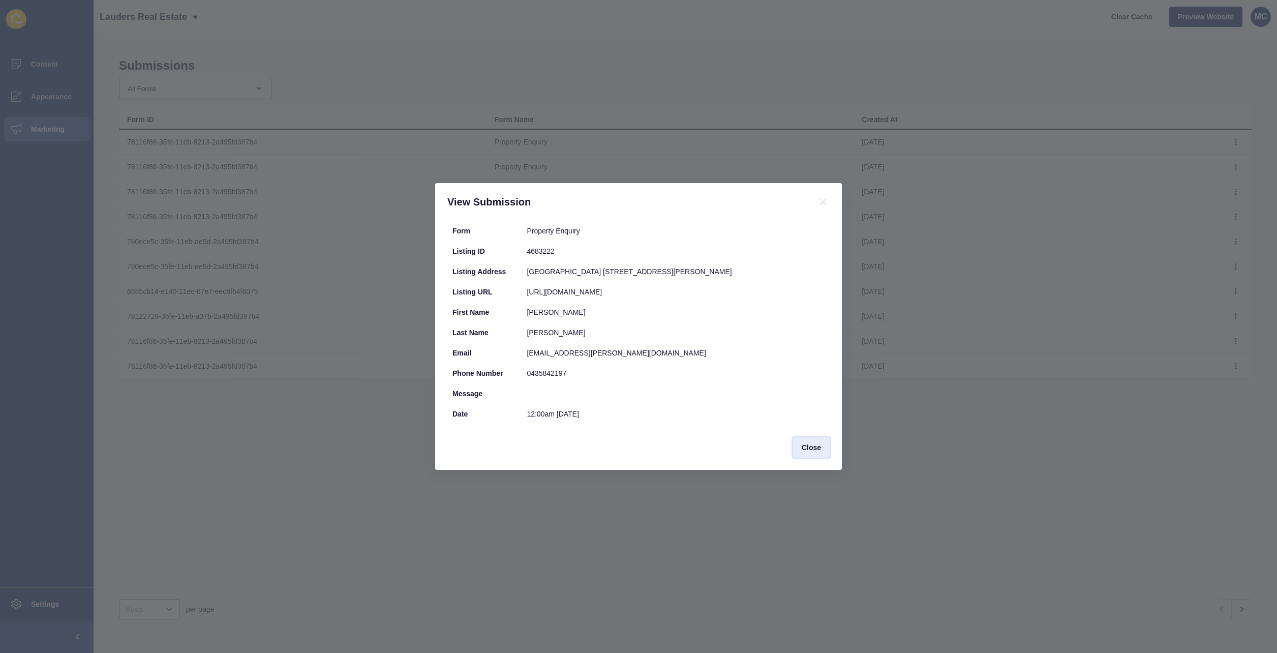
click at [816, 452] on span "Close" at bounding box center [811, 447] width 19 height 10
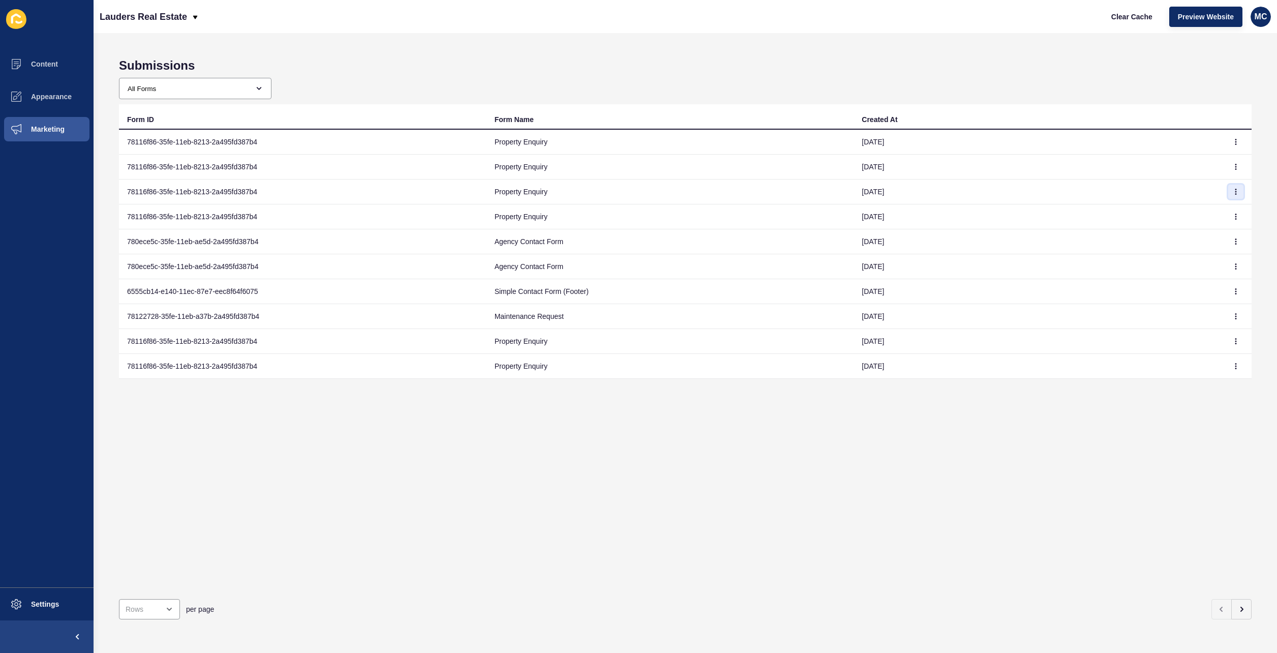
click at [1228, 191] on button "button" at bounding box center [1235, 192] width 15 height 14
click at [1210, 210] on link "View" at bounding box center [1200, 212] width 71 height 22
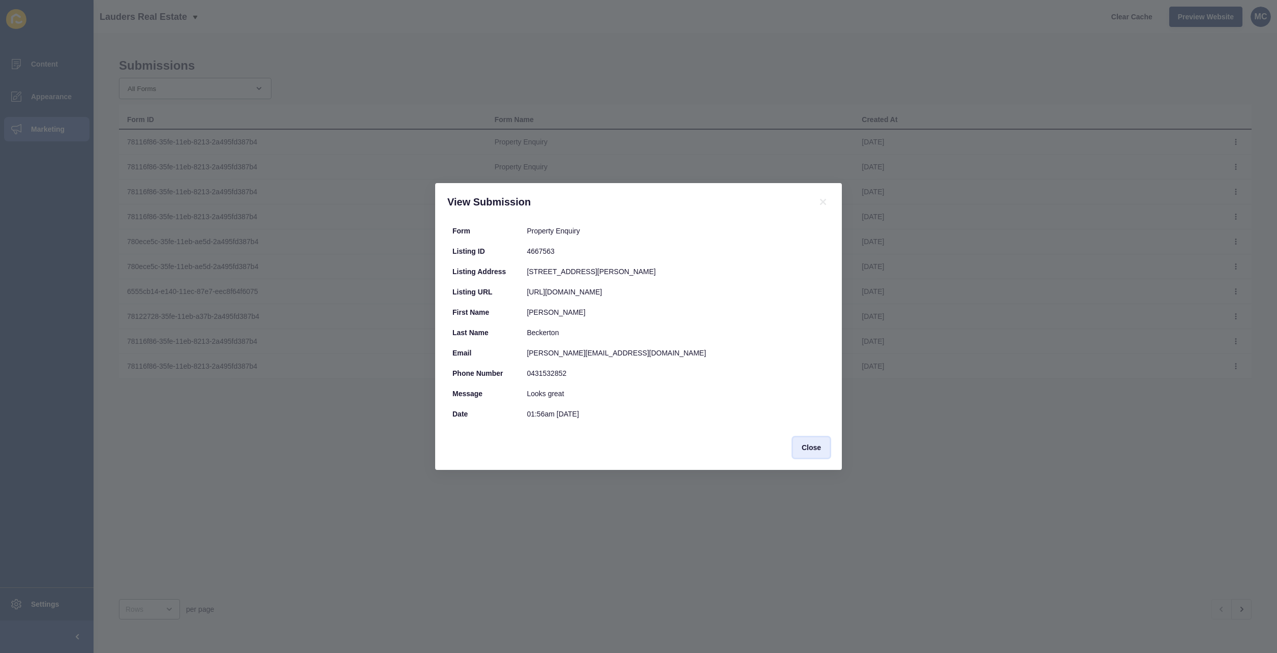
click at [818, 448] on span "Close" at bounding box center [811, 447] width 19 height 10
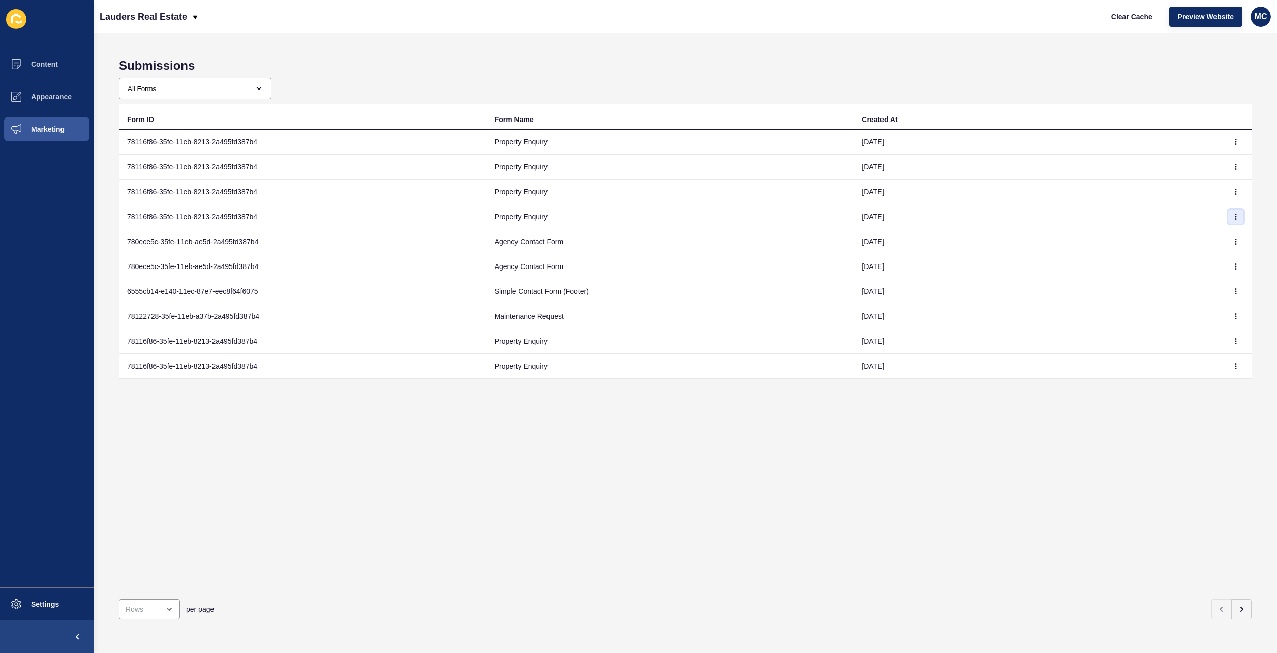
click at [1233, 218] on icon "button" at bounding box center [1236, 217] width 6 height 6
click at [1185, 240] on link "View" at bounding box center [1200, 237] width 71 height 22
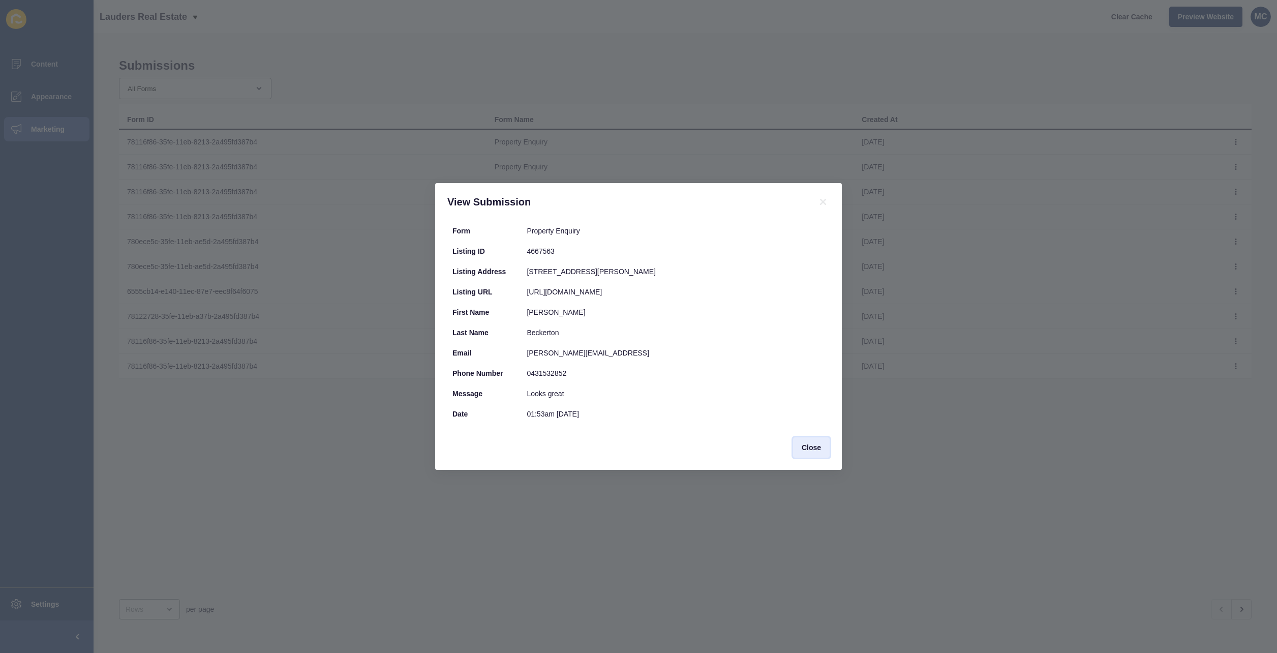
click at [809, 449] on span "Close" at bounding box center [811, 447] width 19 height 10
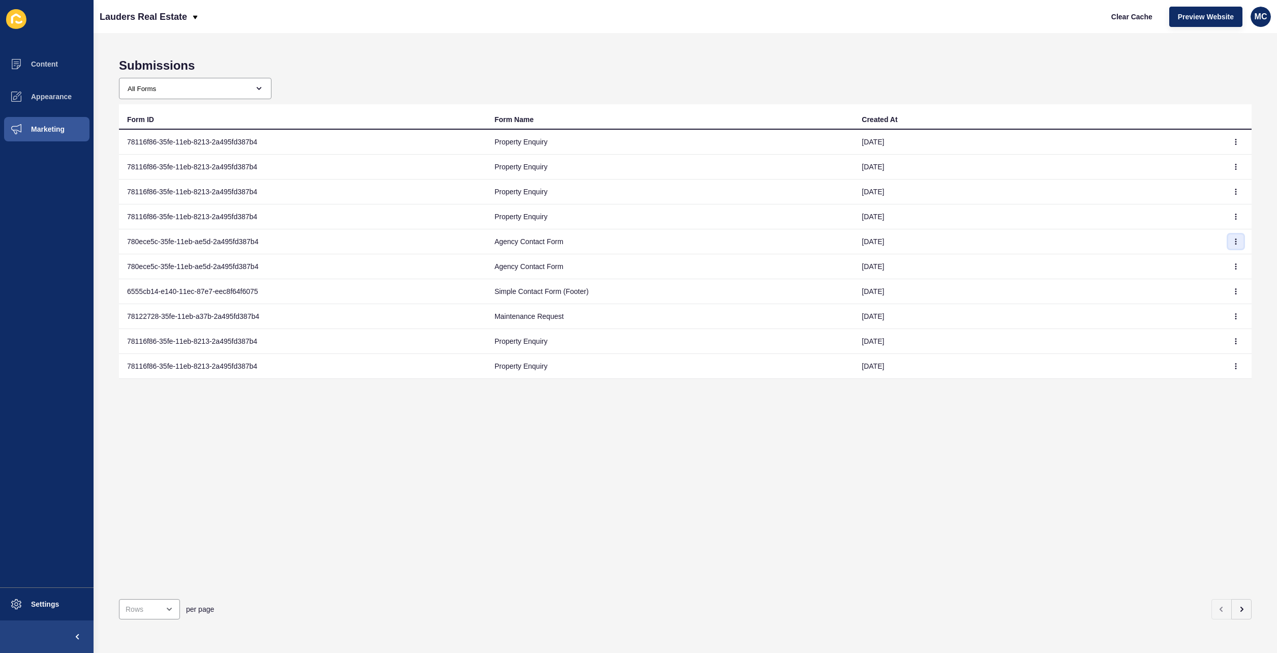
click at [1233, 241] on icon "button" at bounding box center [1236, 241] width 6 height 6
click at [1203, 263] on link "View" at bounding box center [1200, 262] width 71 height 22
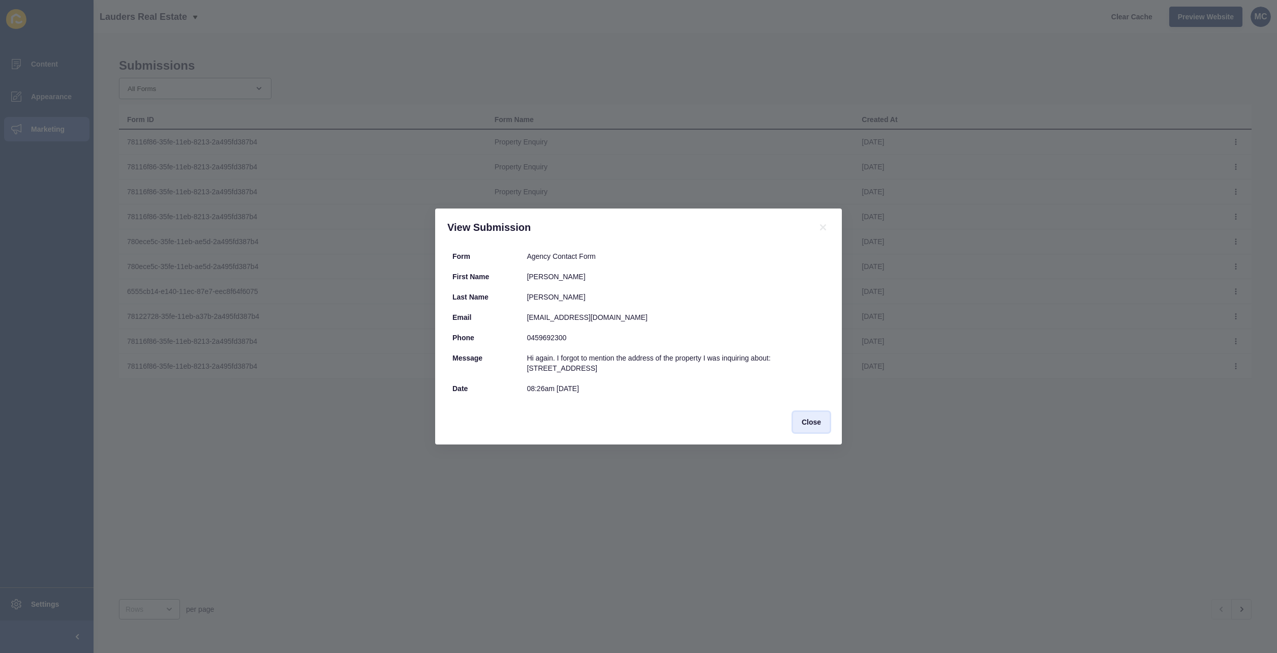
click at [820, 428] on button "Close" at bounding box center [811, 422] width 37 height 20
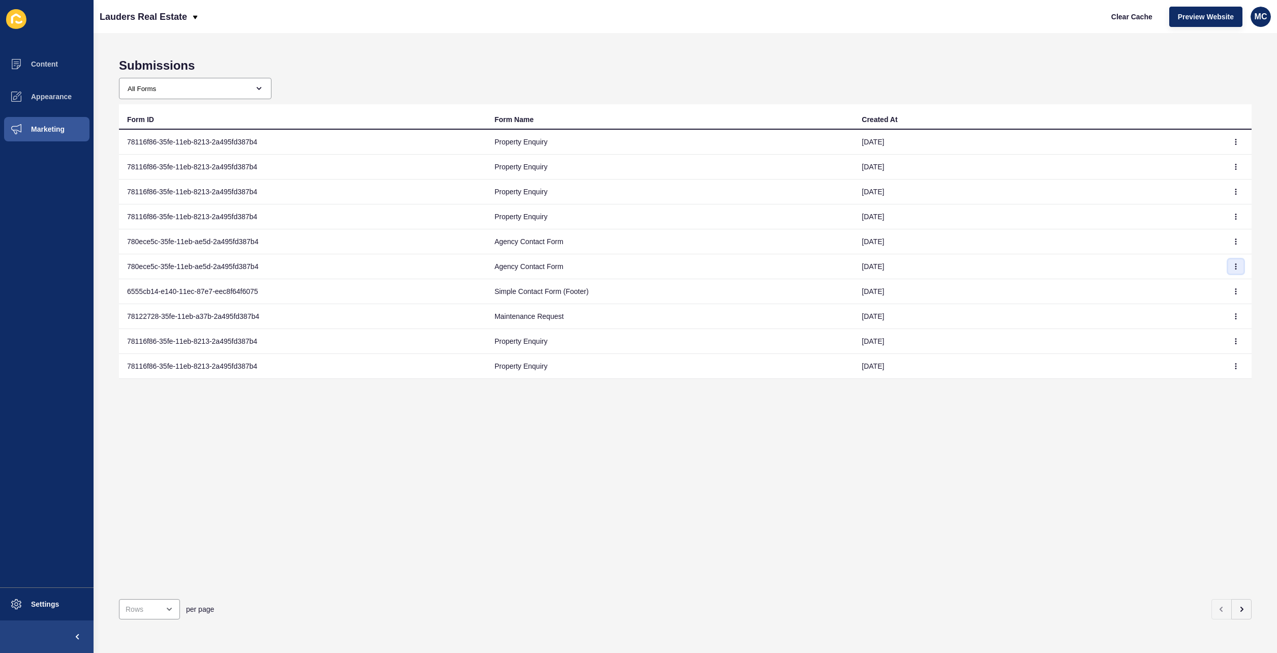
click at [1228, 272] on button "button" at bounding box center [1235, 266] width 15 height 14
click at [1202, 282] on link "View" at bounding box center [1200, 287] width 71 height 22
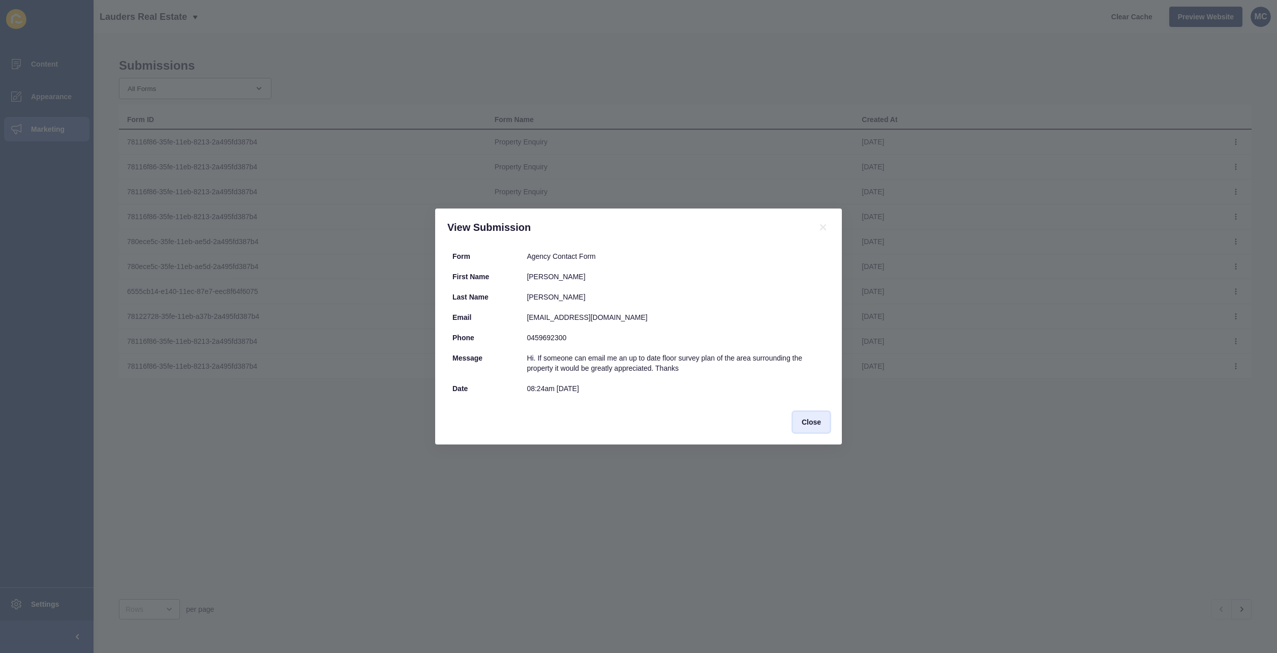
click at [813, 422] on span "Close" at bounding box center [811, 422] width 19 height 10
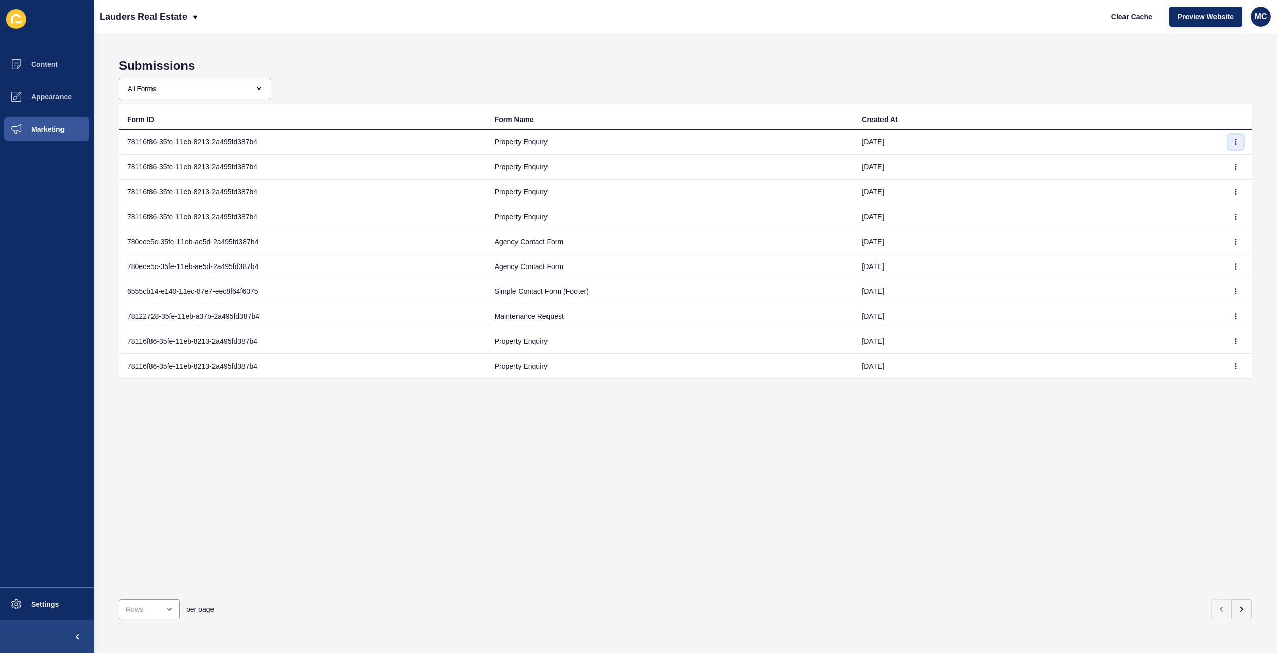
click at [1236, 144] on icon "button" at bounding box center [1236, 141] width 1 height 5
click at [1224, 156] on link "View" at bounding box center [1200, 162] width 71 height 22
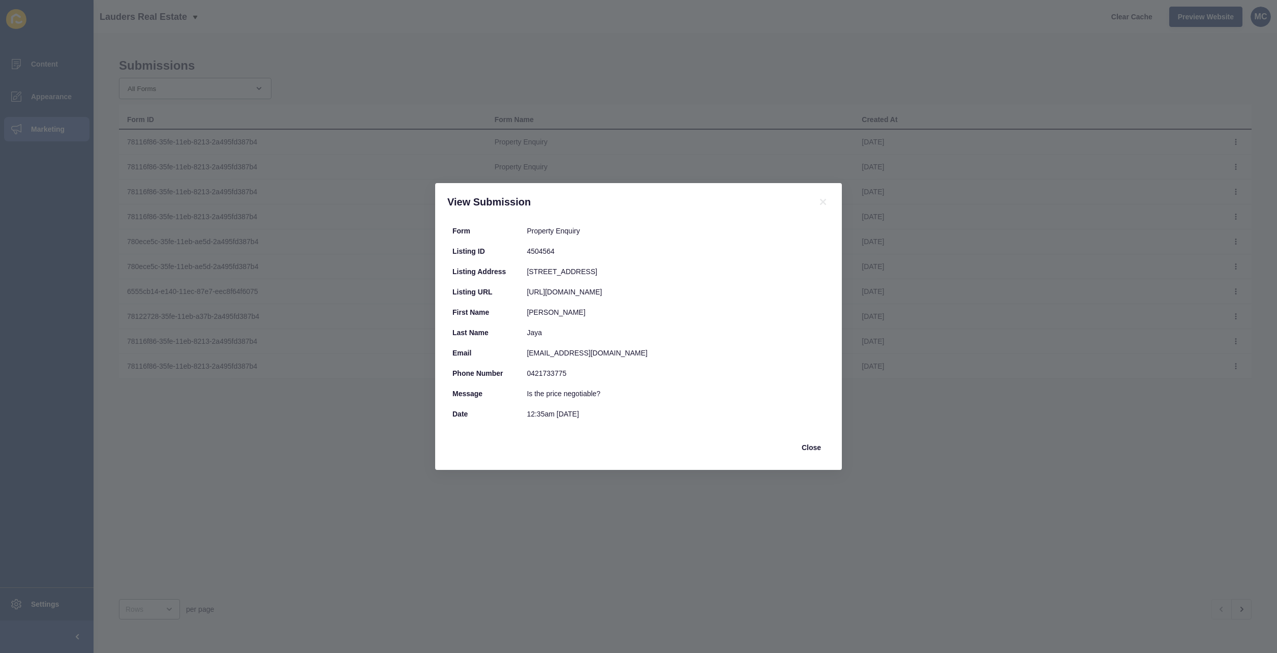
click at [693, 294] on div "[URL][DOMAIN_NAME]" at bounding box center [676, 292] width 298 height 10
click at [697, 290] on div "[URL][DOMAIN_NAME]" at bounding box center [676, 292] width 298 height 10
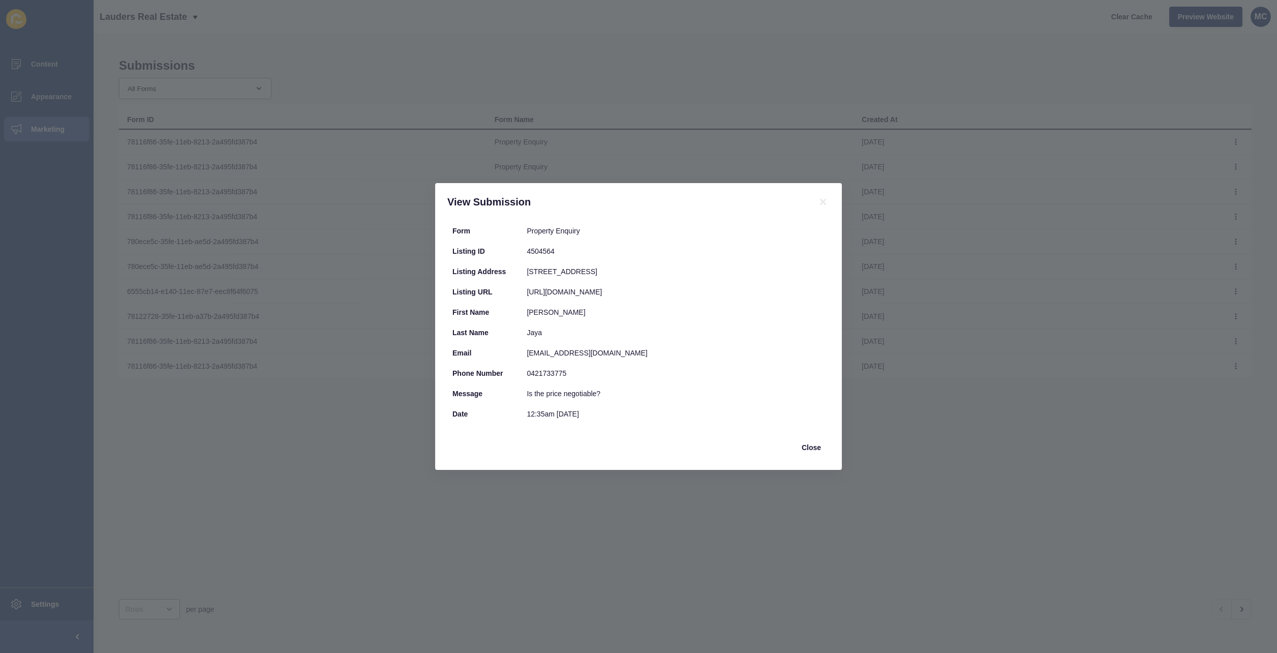
click at [697, 290] on div "[URL][DOMAIN_NAME]" at bounding box center [676, 292] width 298 height 10
